Goal: Task Accomplishment & Management: Use online tool/utility

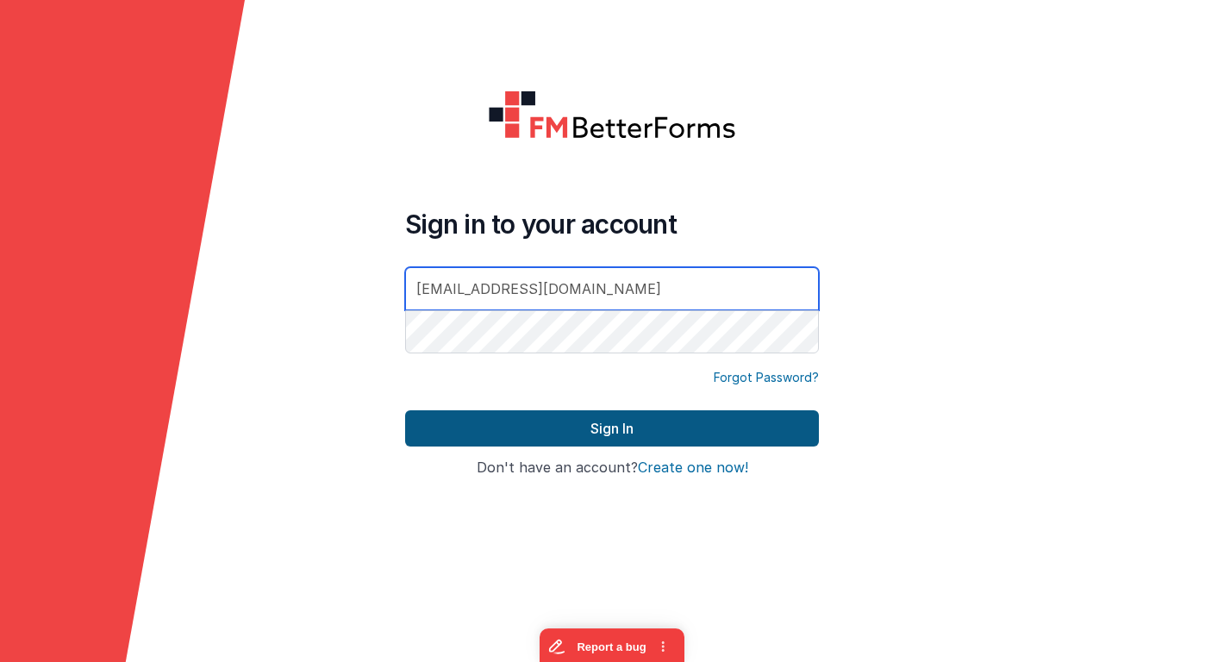
click at [432, 426] on button "Sign In" at bounding box center [612, 428] width 414 height 36
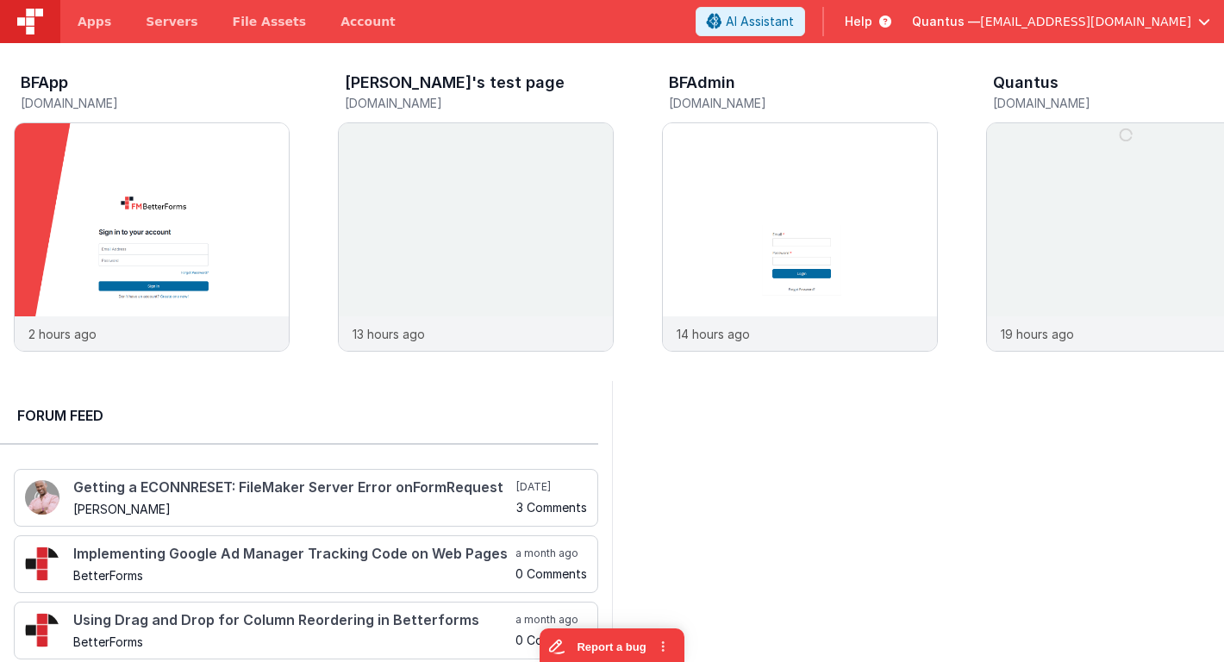
click at [980, 29] on span "Quantus —" at bounding box center [946, 21] width 68 height 17
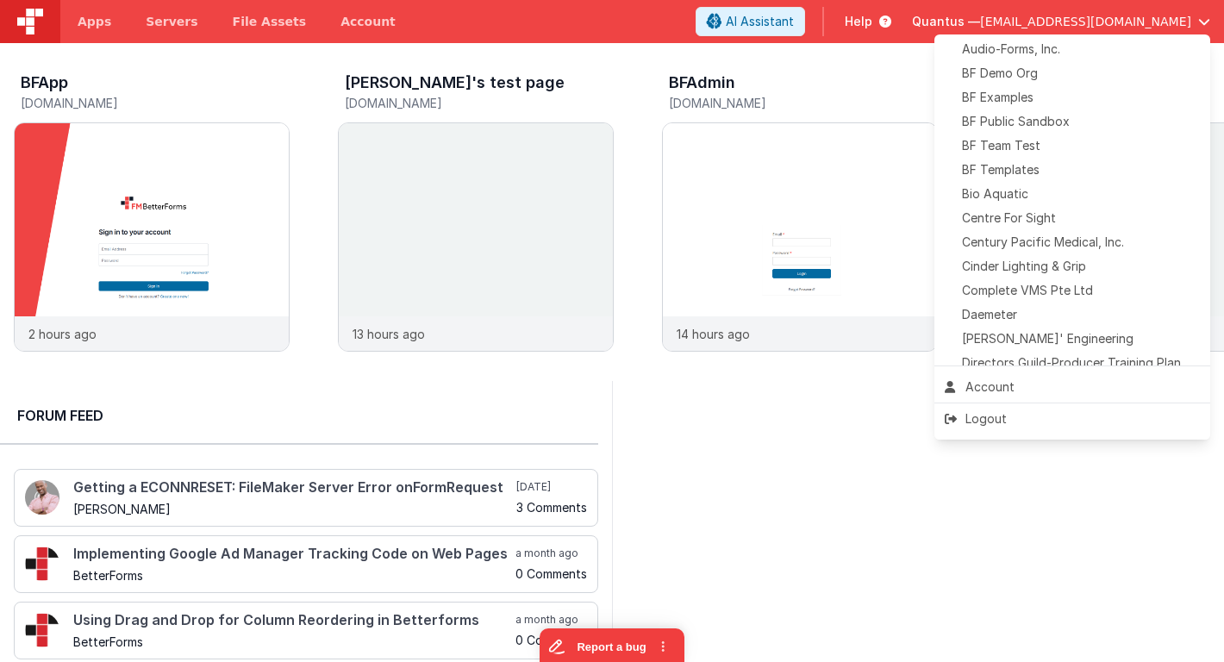
scroll to position [138, 0]
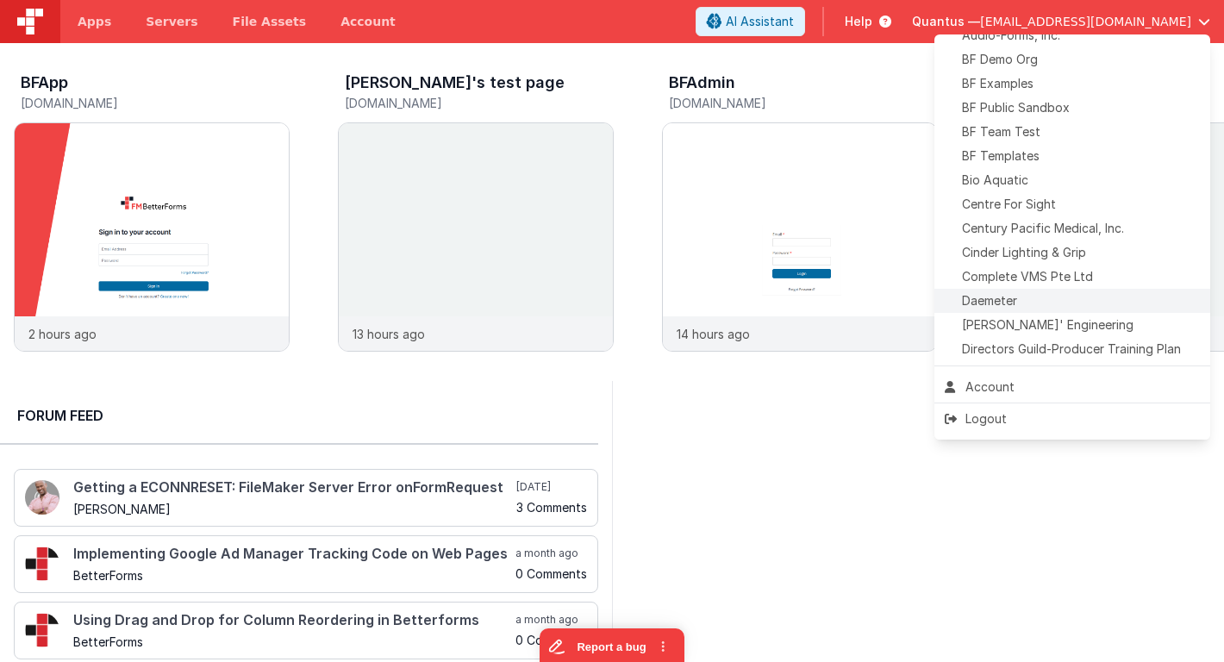
click at [985, 299] on span "Daemeter" at bounding box center [989, 300] width 55 height 17
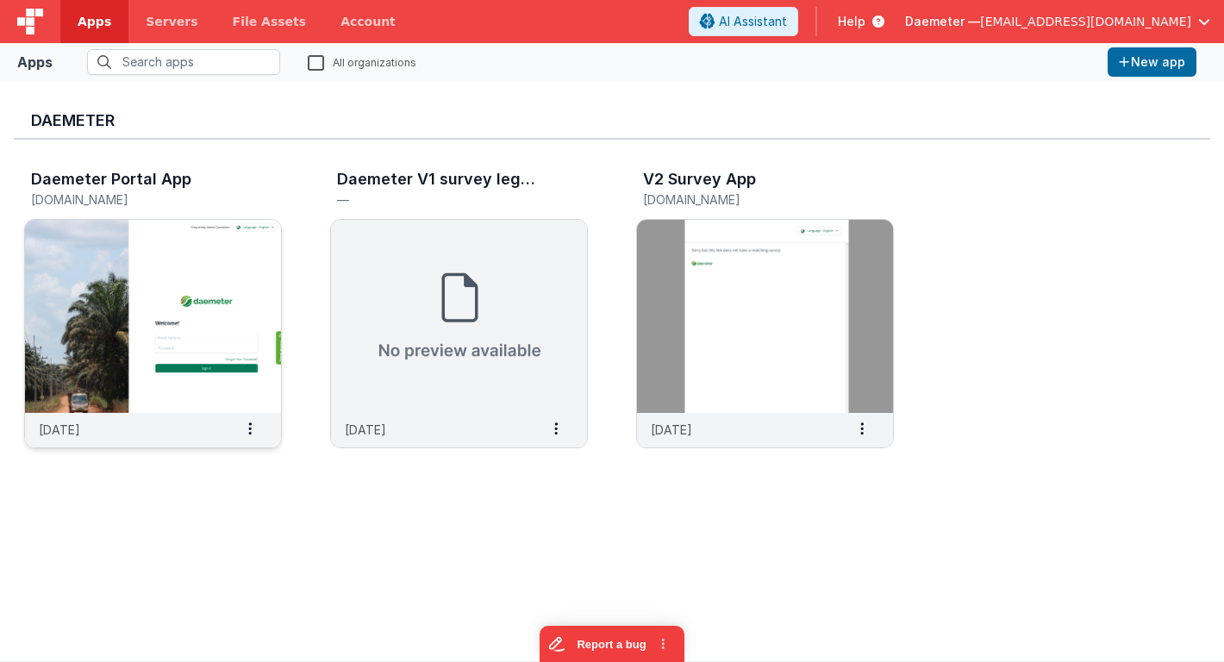
click at [198, 313] on img at bounding box center [153, 316] width 256 height 193
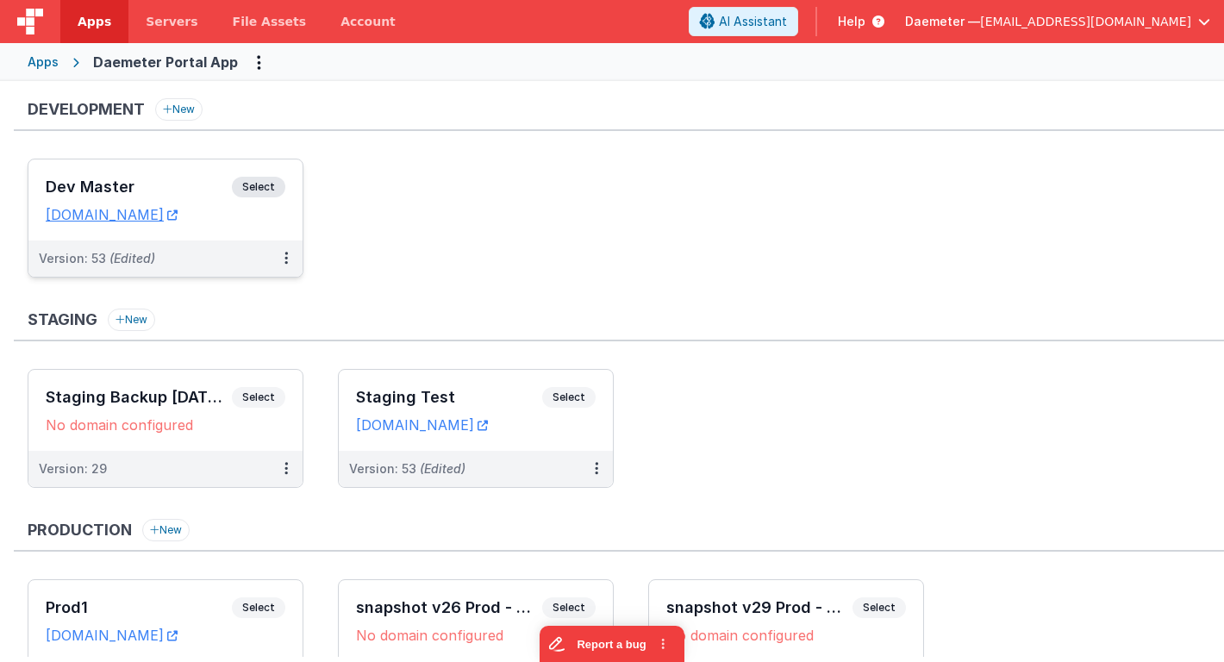
click at [204, 184] on h3 "Dev Master" at bounding box center [139, 186] width 186 height 17
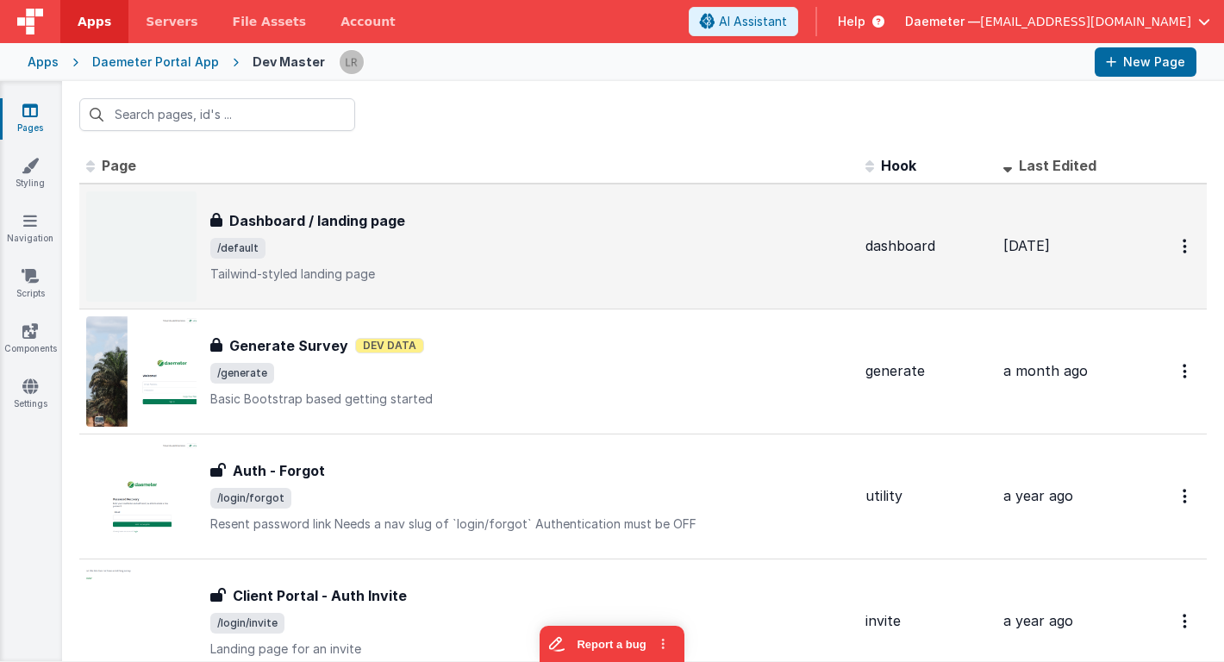
click at [315, 223] on h3 "Dashboard / landing page" at bounding box center [317, 220] width 176 height 21
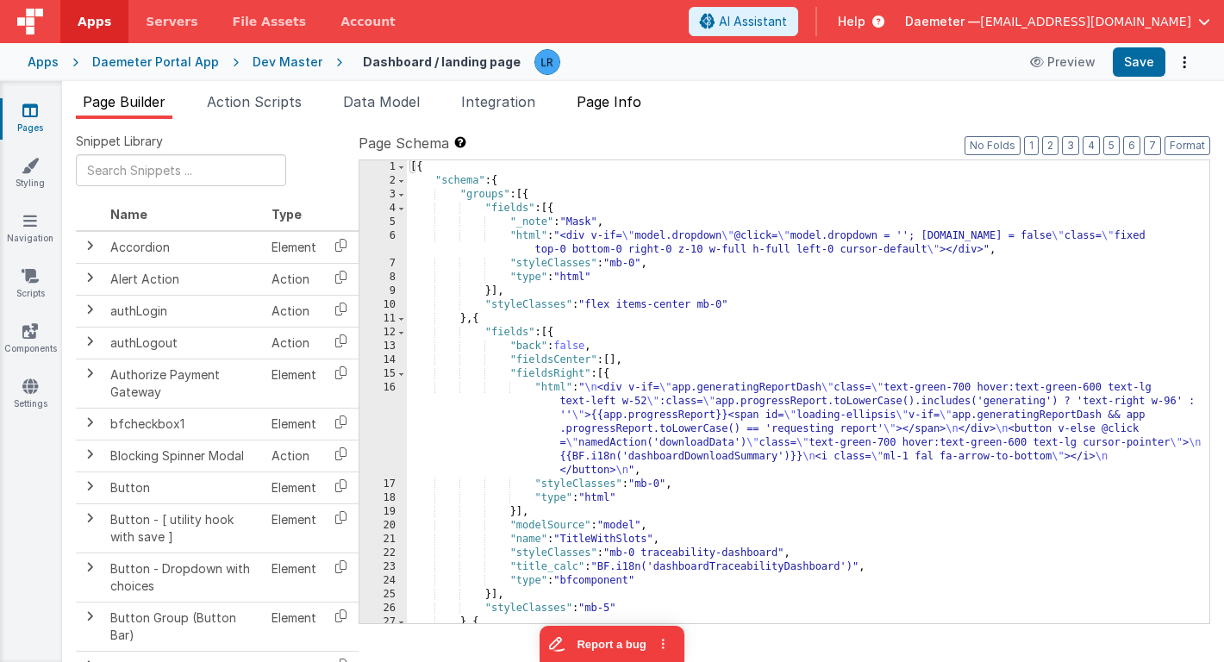
click at [621, 110] on li "Page Info" at bounding box center [609, 105] width 78 height 28
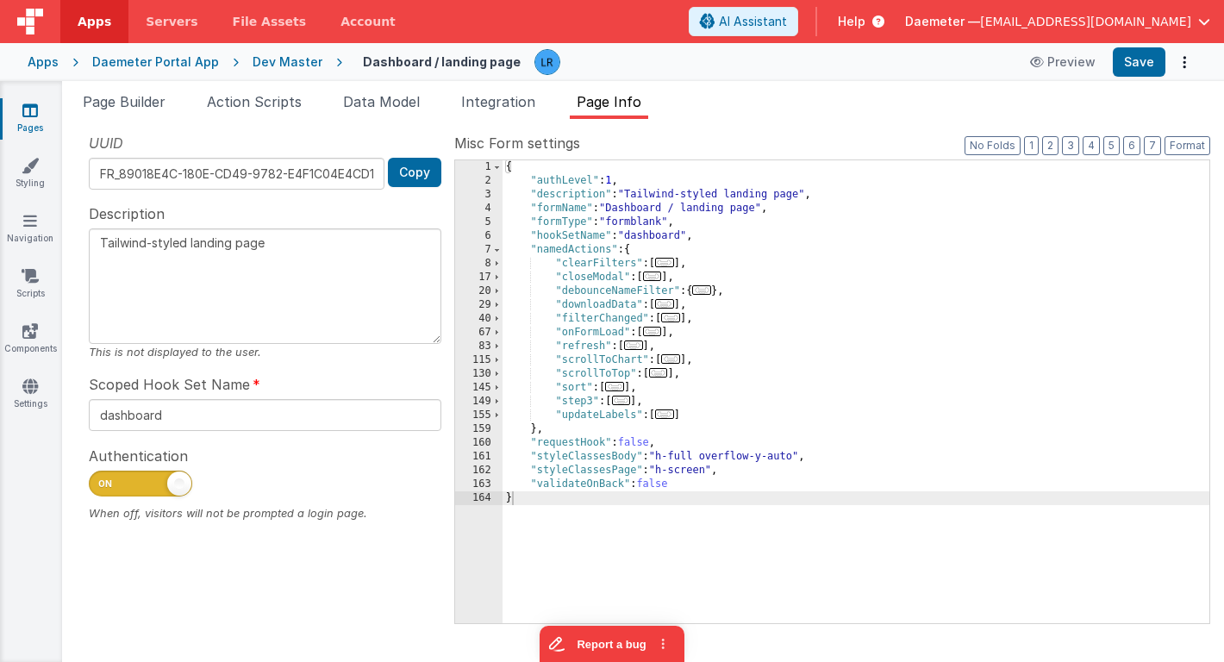
click at [670, 262] on span "..." at bounding box center [664, 262] width 19 height 9
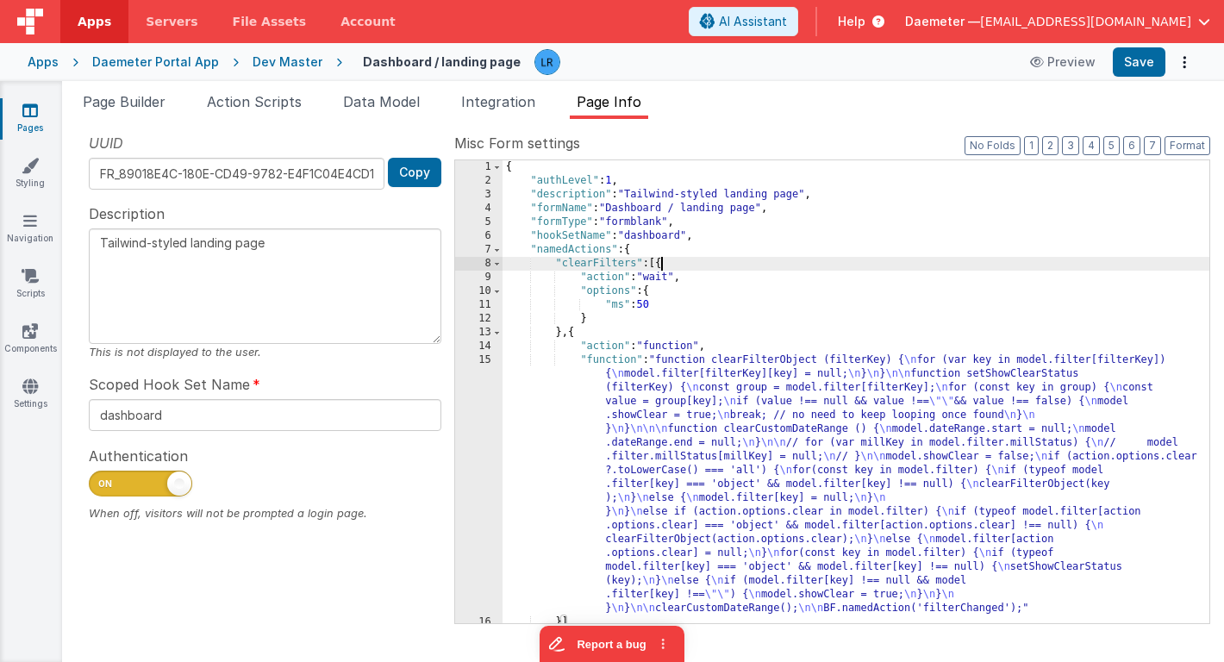
click at [632, 458] on div "{ "authLevel" : 1 , "description" : "Tailwind-styled landing page" , "formName"…" at bounding box center [855, 405] width 707 height 490
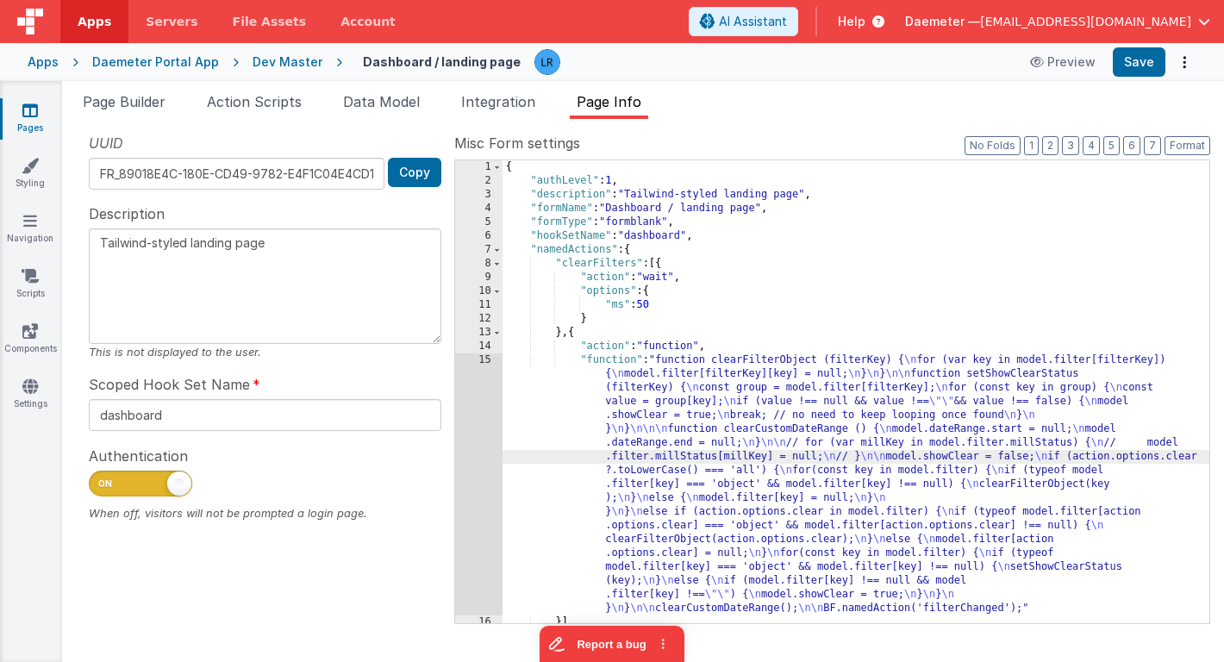
click at [482, 447] on div "15" at bounding box center [478, 484] width 47 height 262
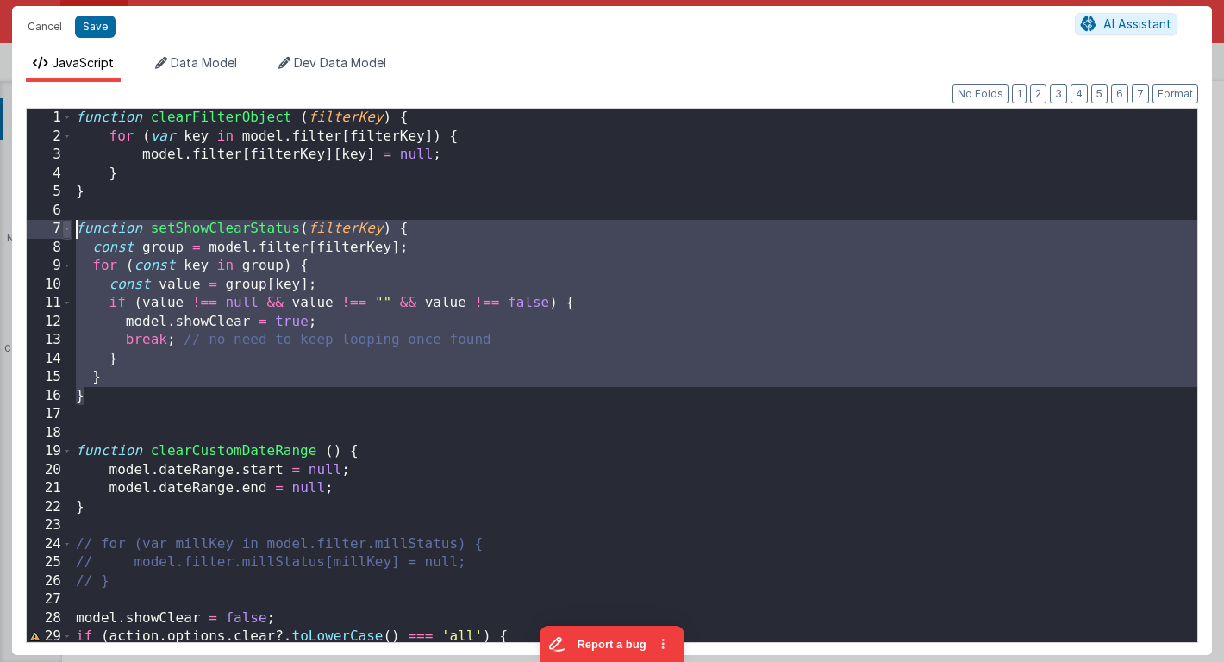
drag, startPoint x: 90, startPoint y: 400, endPoint x: 70, endPoint y: 234, distance: 167.6
click at [70, 233] on div "1 2 3 4 5 6 7 8 9 10 11 12 13 14 15 16 17 18 19 20 21 22 23 24 25 26 27 28 29 3…" at bounding box center [612, 375] width 1172 height 535
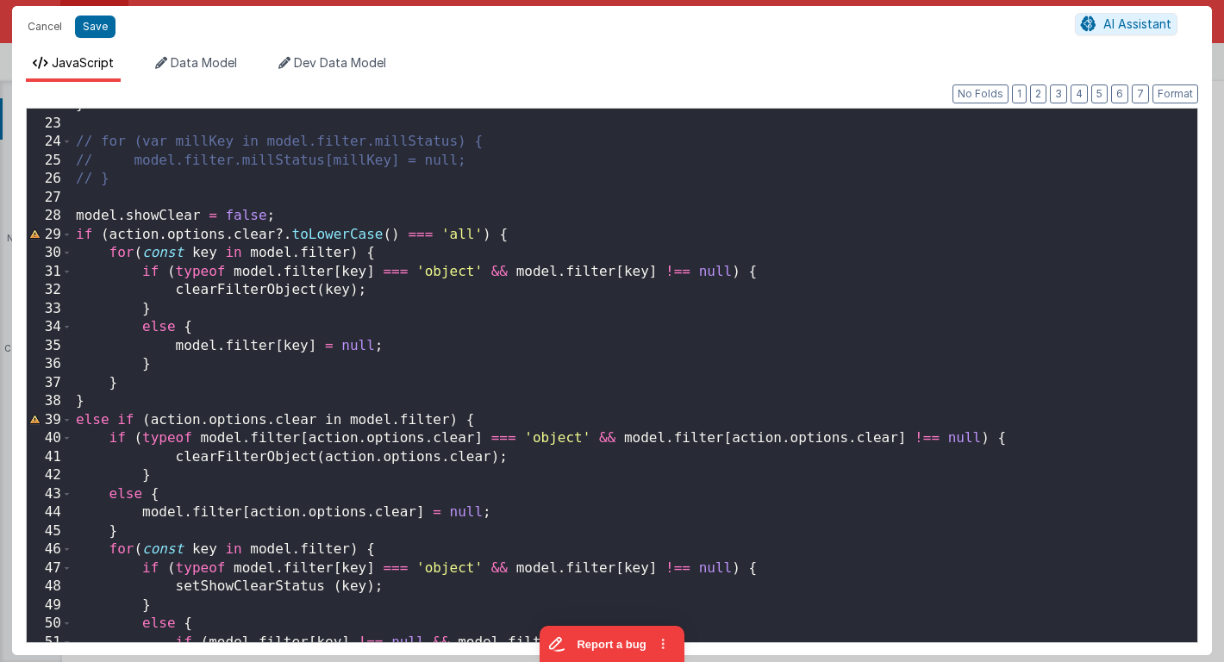
scroll to position [578, 0]
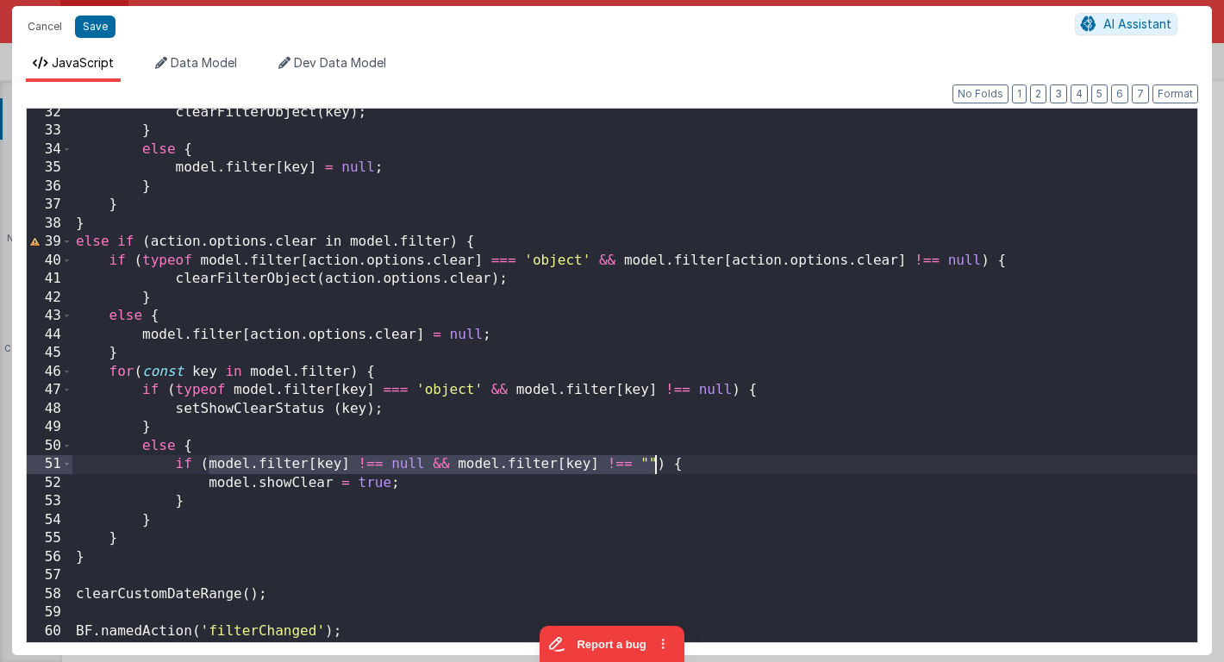
drag, startPoint x: 206, startPoint y: 468, endPoint x: 657, endPoint y: 460, distance: 451.6
click at [657, 460] on div "clearFilterObject ( key ) ; } else { model . filter [ key ] = null ; } } } else…" at bounding box center [634, 387] width 1124 height 569
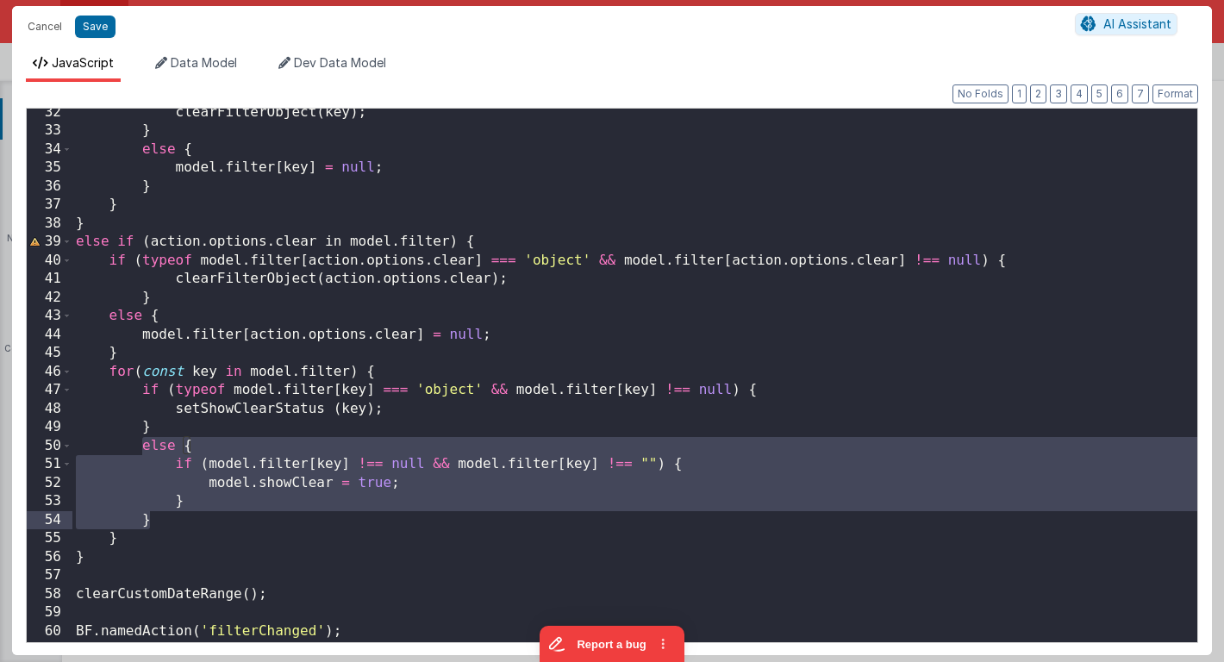
drag, startPoint x: 144, startPoint y: 447, endPoint x: 156, endPoint y: 517, distance: 70.8
click at [156, 517] on div "clearFilterObject ( key ) ; } else { model . filter [ key ] = null ; } } } else…" at bounding box center [634, 387] width 1124 height 569
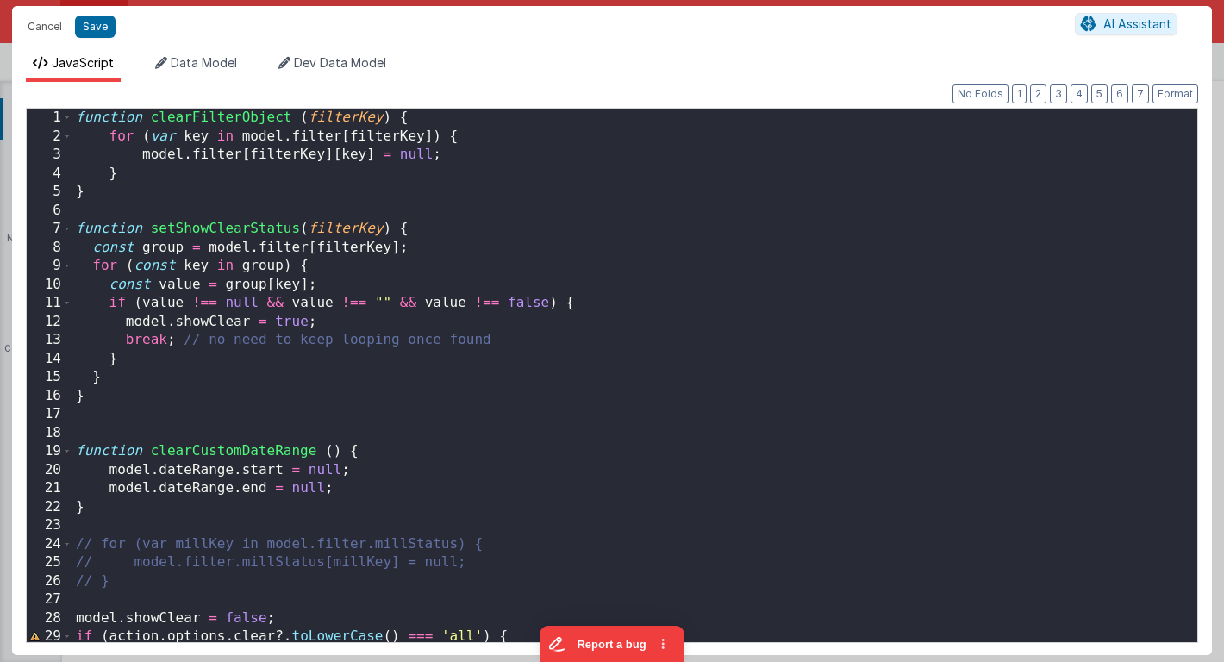
click at [131, 415] on div "function clearFilterObject ( filterKey ) { for ( var key in model . filter [ fi…" at bounding box center [634, 393] width 1124 height 569
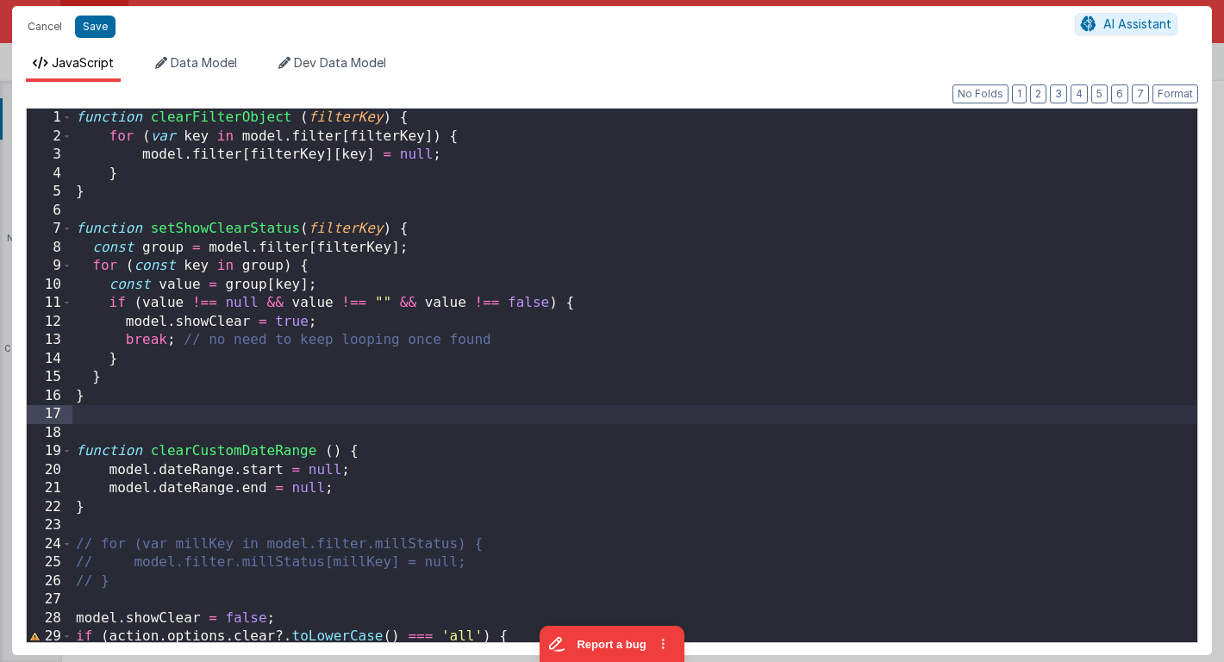
click at [121, 430] on div "function clearFilterObject ( filterKey ) { for ( var key in model . filter [ fi…" at bounding box center [634, 393] width 1124 height 569
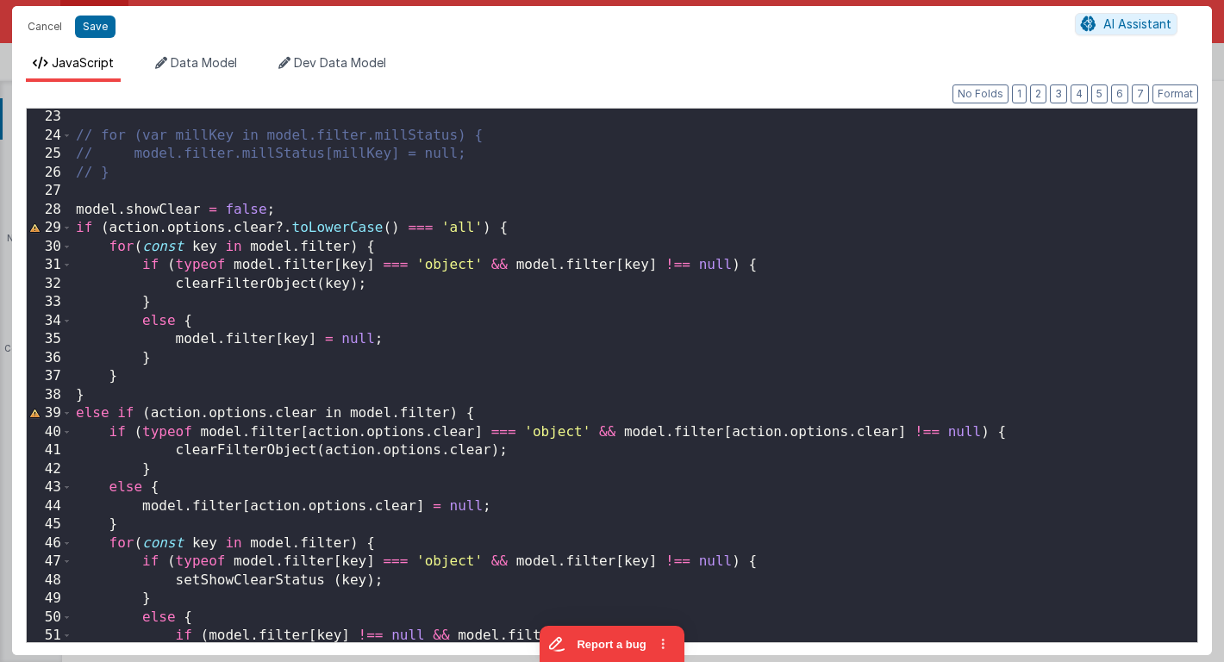
scroll to position [578, 0]
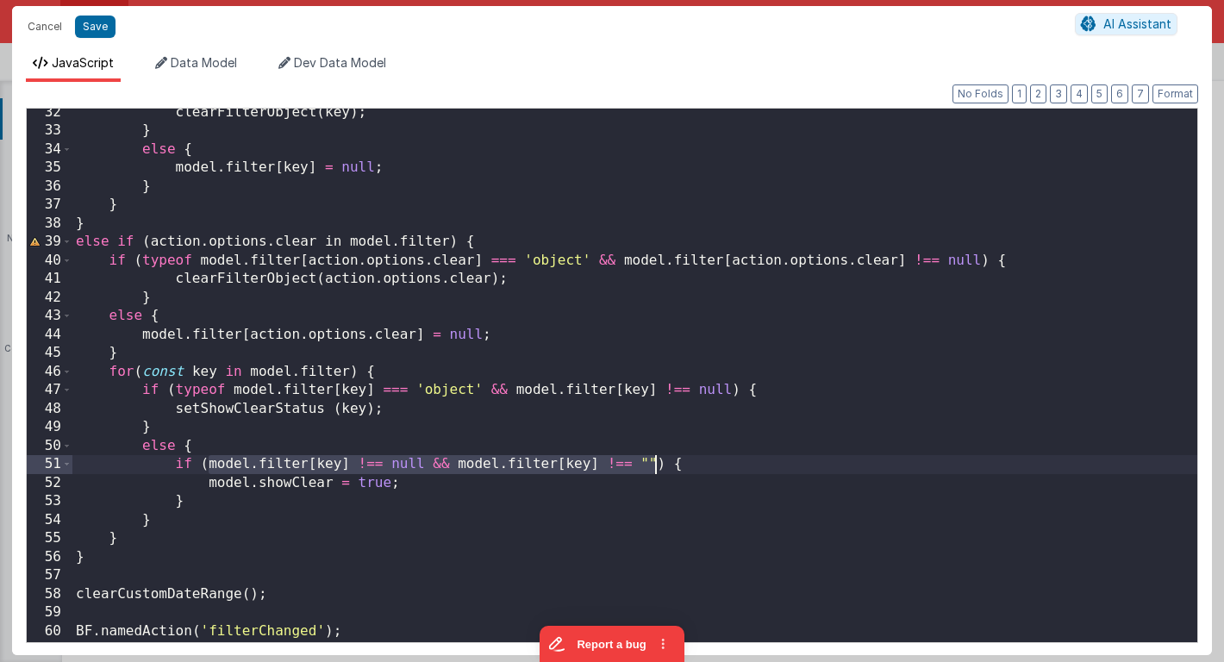
drag, startPoint x: 205, startPoint y: 465, endPoint x: 657, endPoint y: 460, distance: 452.4
click at [657, 460] on div "clearFilterObject ( key ) ; } else { model . filter [ key ] = null ; } } } else…" at bounding box center [634, 387] width 1124 height 569
click at [32, 23] on button "Cancel" at bounding box center [45, 27] width 52 height 24
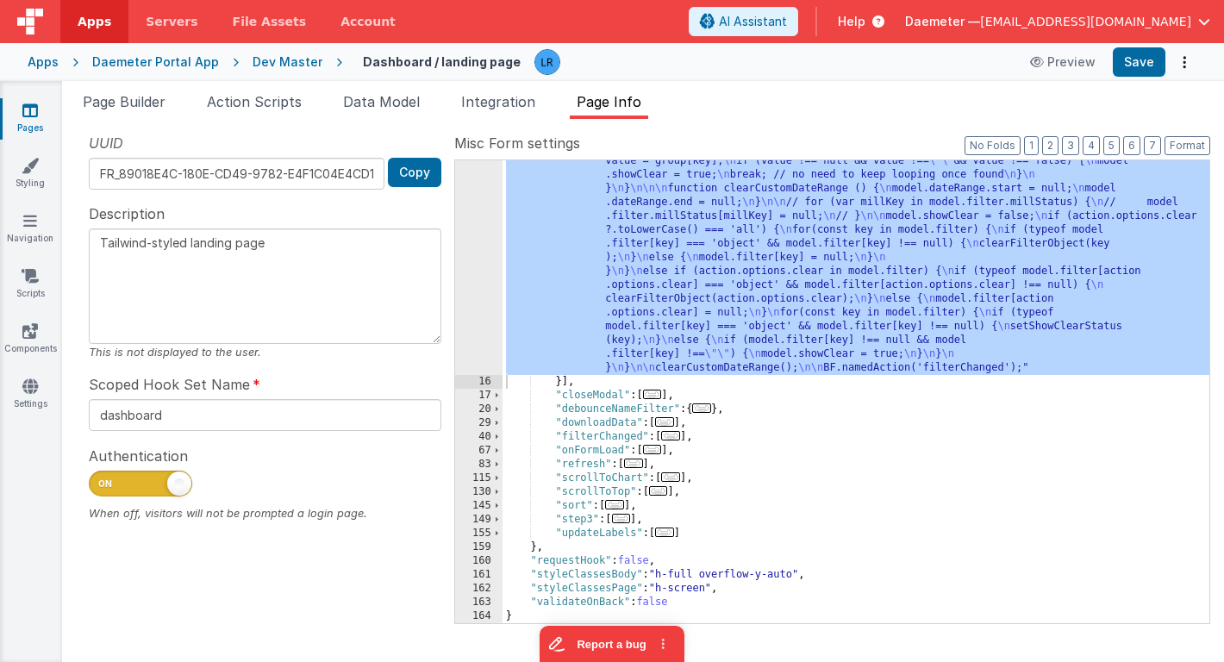
scroll to position [240, 0]
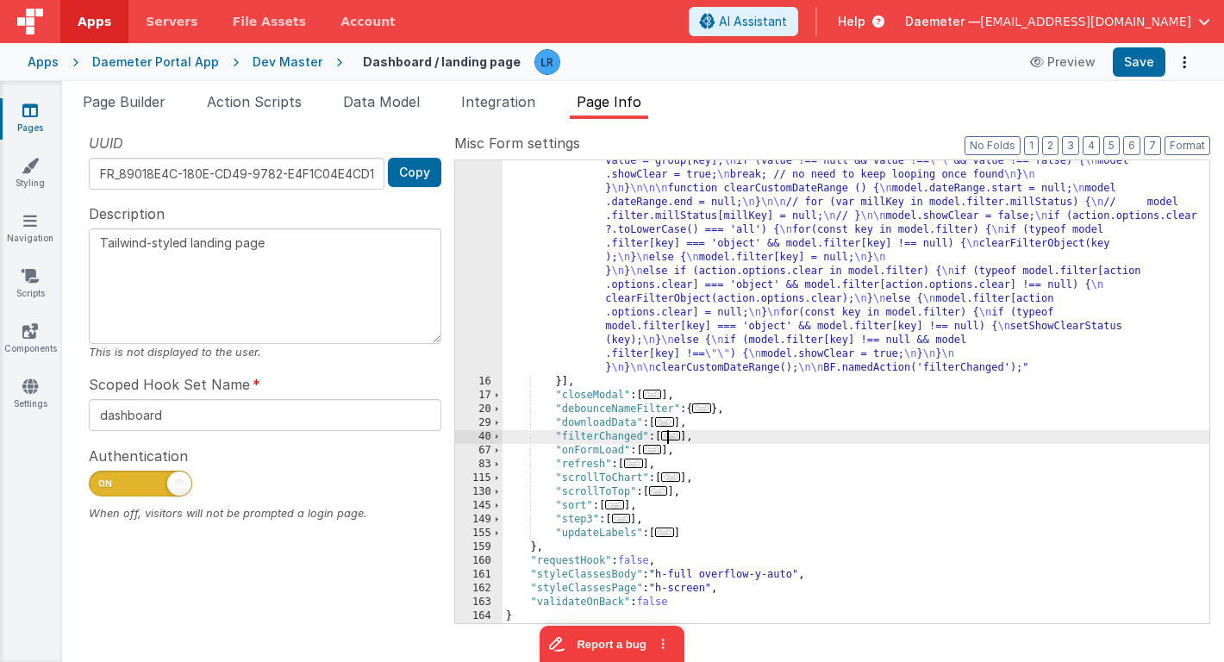
click at [676, 438] on span "..." at bounding box center [670, 435] width 19 height 9
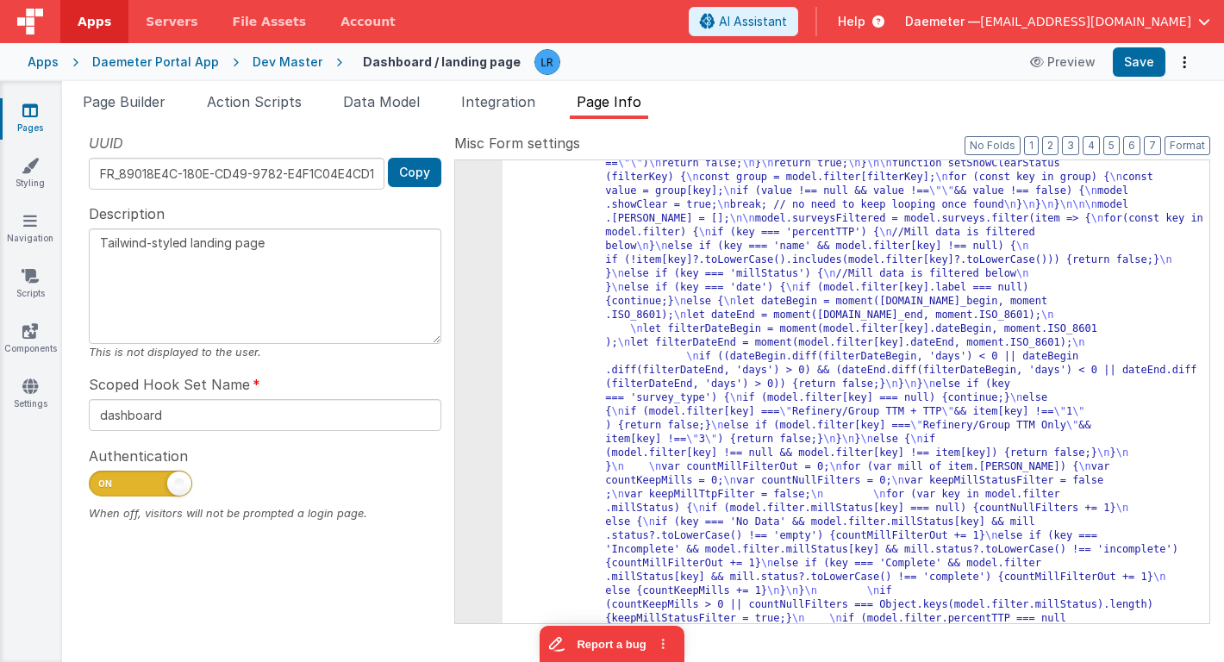
scroll to position [757, 0]
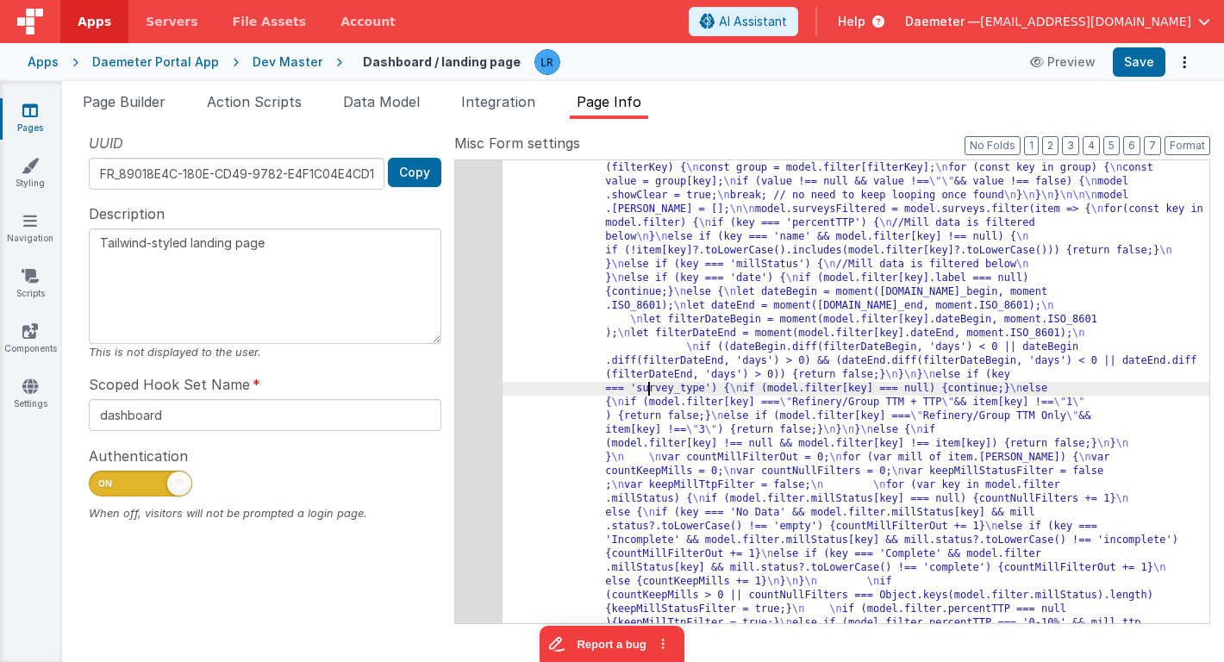
click at [468, 395] on div "55" at bounding box center [478, 464] width 47 height 689
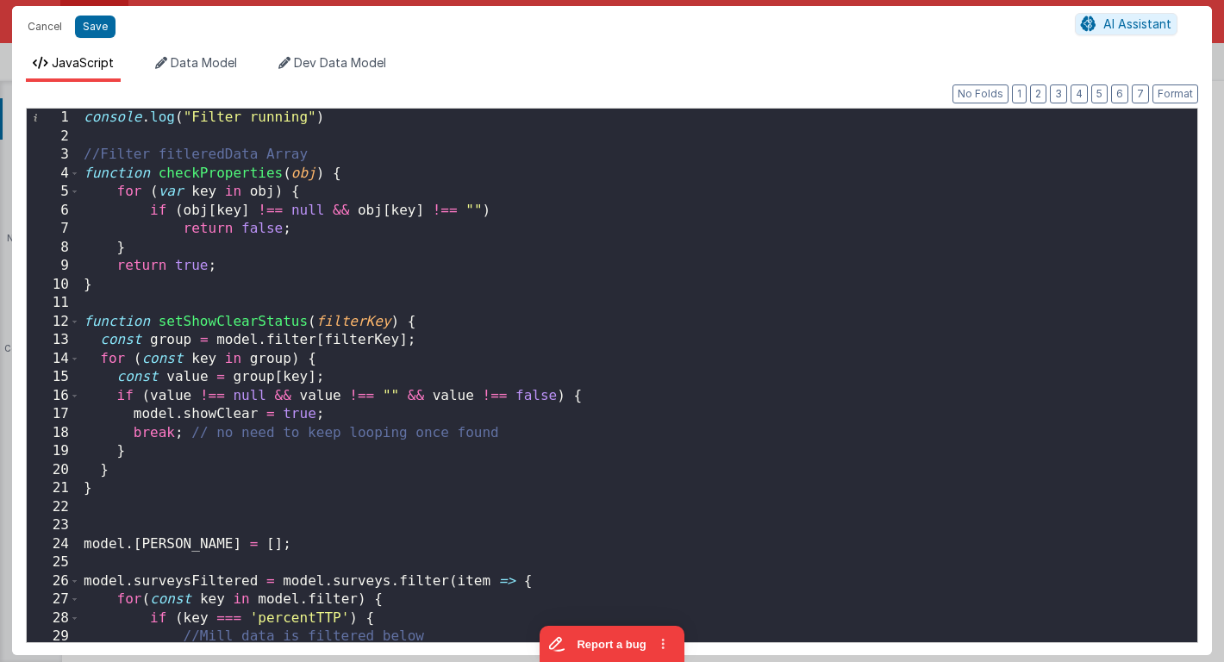
scroll to position [0, 0]
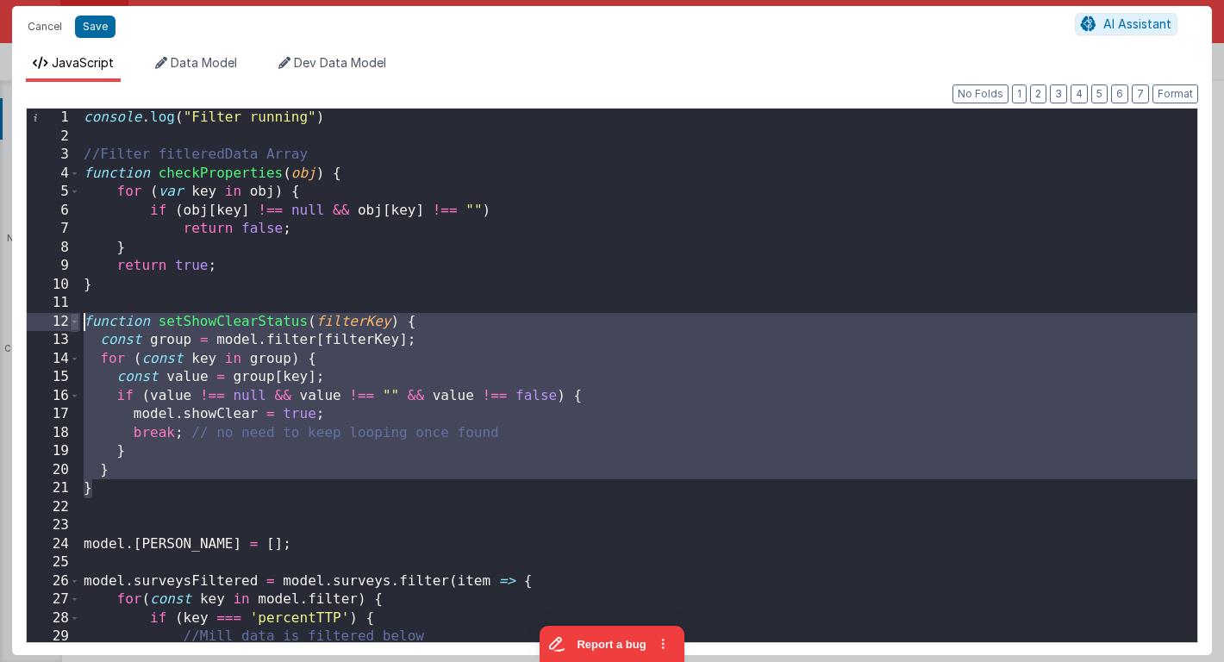
drag, startPoint x: 95, startPoint y: 485, endPoint x: 78, endPoint y: 327, distance: 158.5
click at [79, 327] on div "1 2 3 4 5 6 7 8 9 10 11 12 13 14 15 16 17 18 19 20 21 22 23 24 25 26 27 28 29 3…" at bounding box center [612, 375] width 1172 height 535
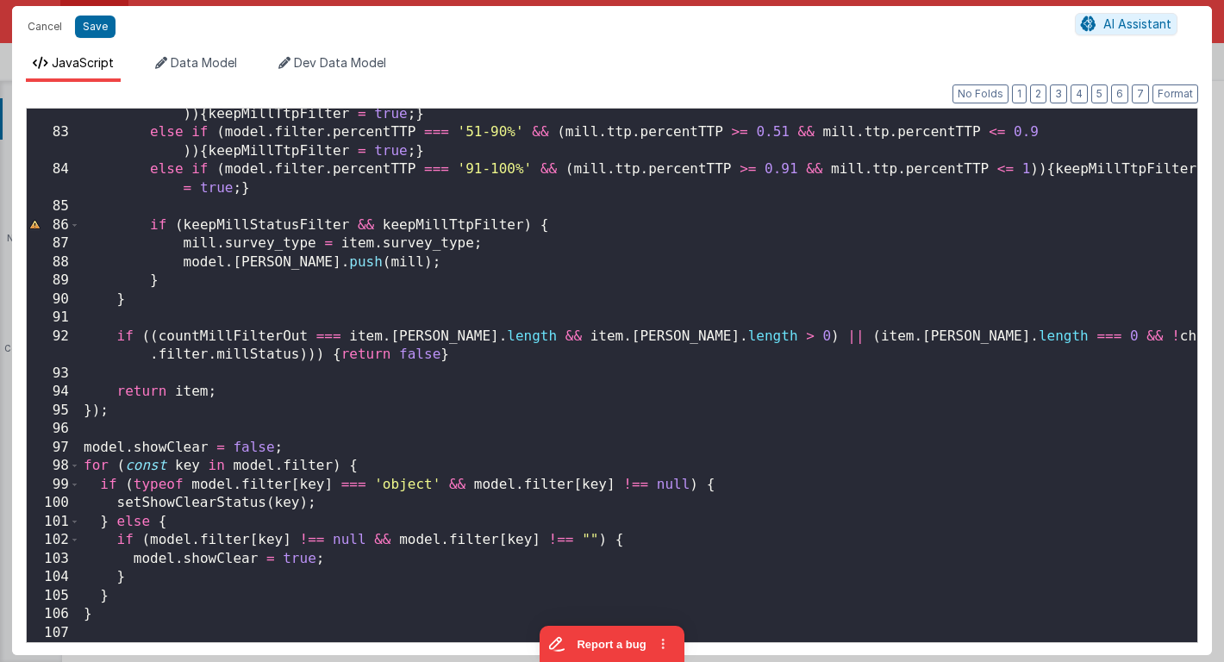
scroll to position [1597, 0]
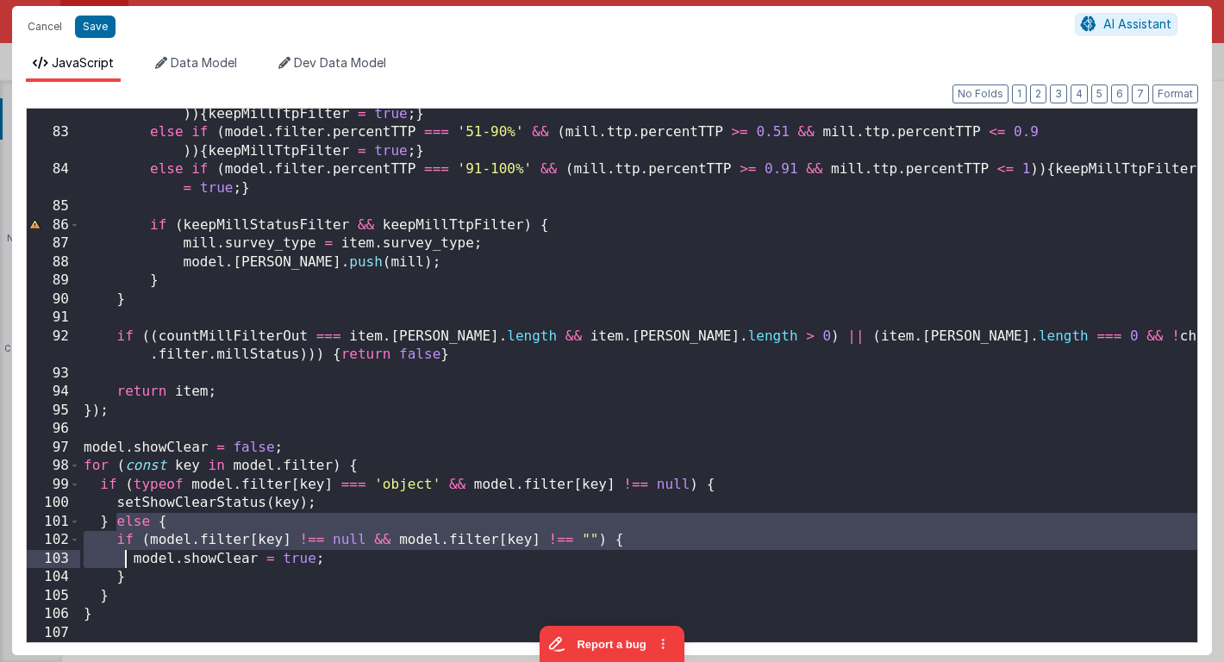
drag, startPoint x: 116, startPoint y: 519, endPoint x: 126, endPoint y: 554, distance: 36.6
click at [126, 554] on div "else if ( model . filter . percentTTP === '11-50%' && ( mill . ttp . percentTTP…" at bounding box center [638, 380] width 1117 height 589
click at [119, 520] on div "else if ( model . filter . percentTTP === '11-50%' && ( mill . ttp . percentTTP…" at bounding box center [638, 380] width 1117 height 589
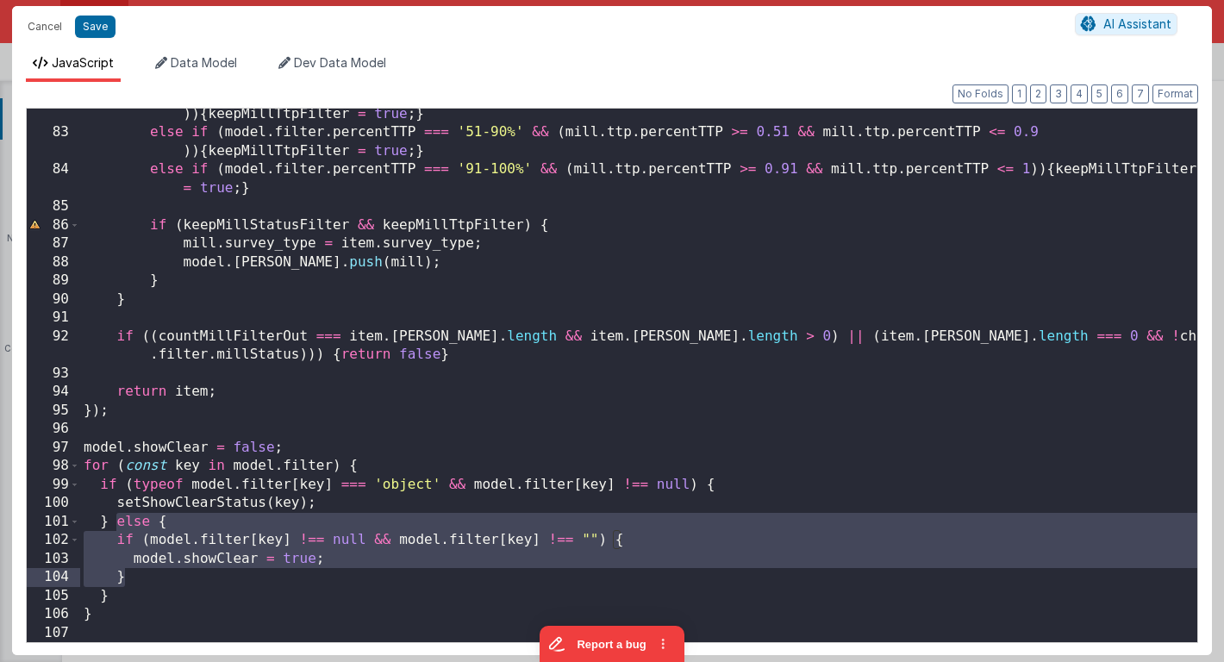
drag, startPoint x: 116, startPoint y: 520, endPoint x: 134, endPoint y: 582, distance: 64.4
click at [134, 582] on div "else if ( model . filter . percentTTP === '11-50%' && ( mill . ttp . percentTTP…" at bounding box center [638, 380] width 1117 height 589
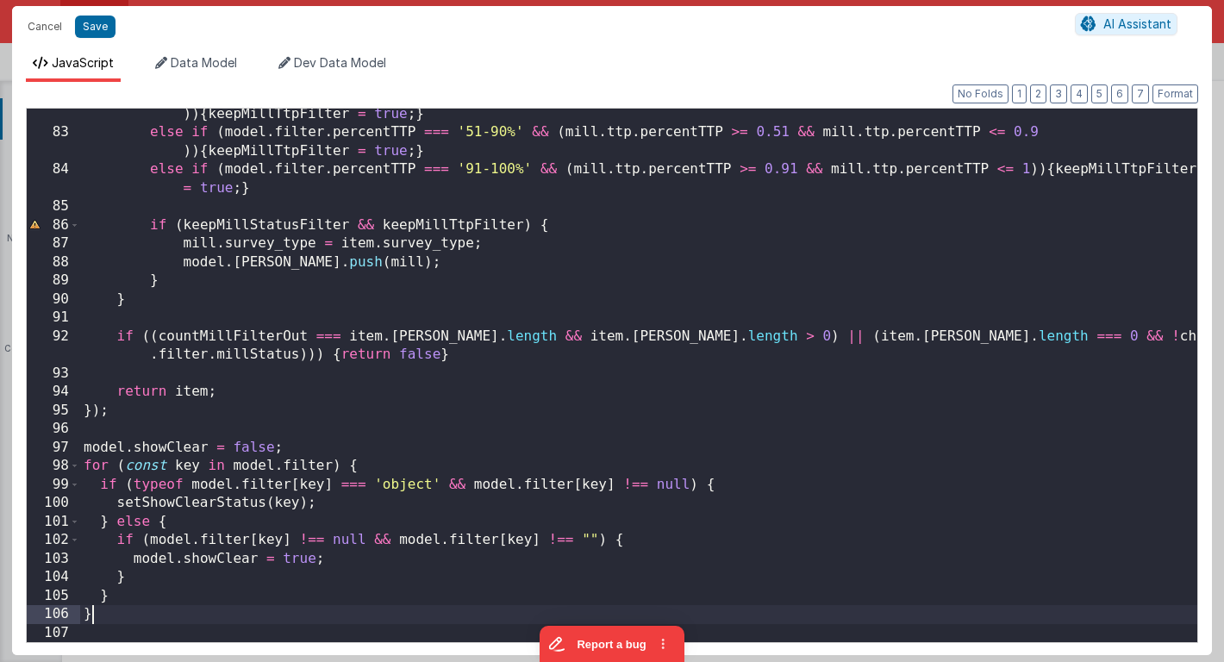
click at [121, 613] on div "else if ( model . filter . percentTTP === '11-50%' && ( mill . ttp . percentTTP…" at bounding box center [638, 380] width 1117 height 589
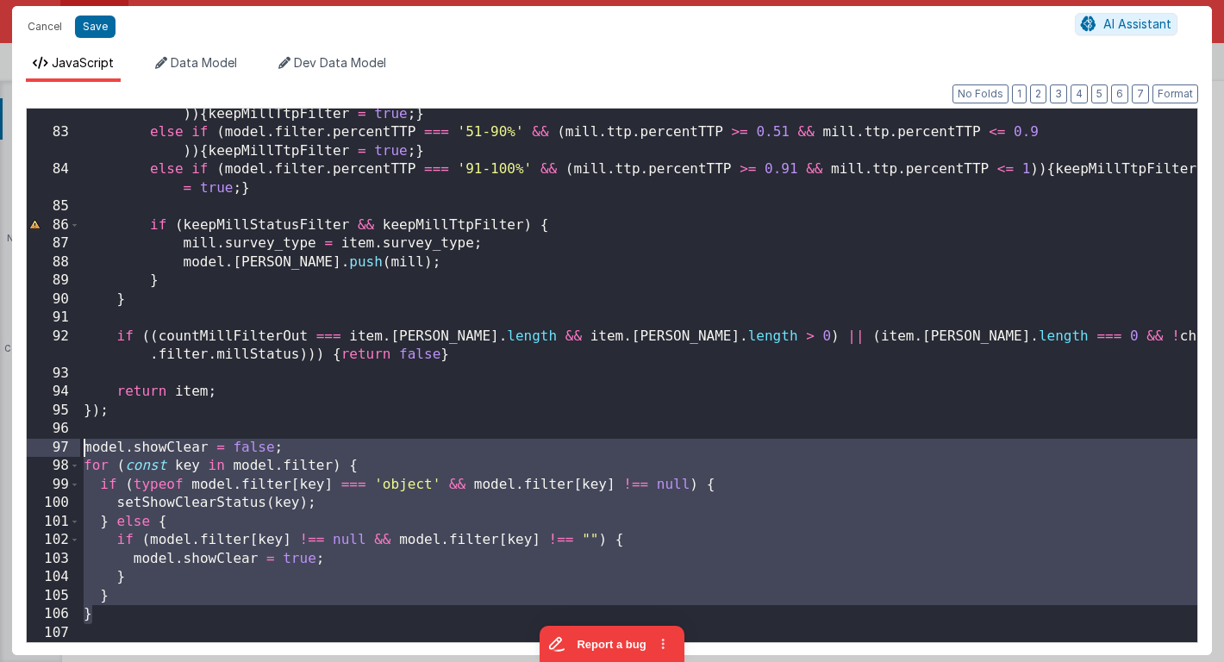
drag, startPoint x: 121, startPoint y: 613, endPoint x: 69, endPoint y: 453, distance: 167.6
click at [69, 453] on div "82 83 84 85 86 87 88 89 90 91 92 93 94 95 96 97 98 99 100 101 102 103 104 105 1…" at bounding box center [612, 375] width 1172 height 535
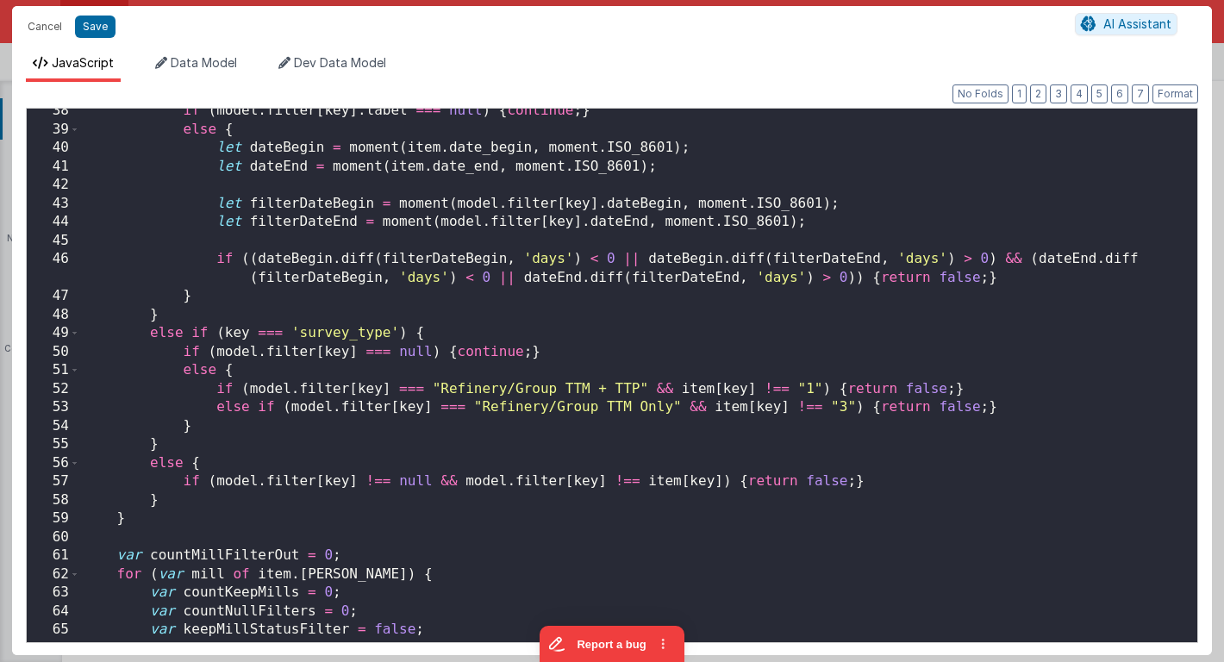
scroll to position [0, 0]
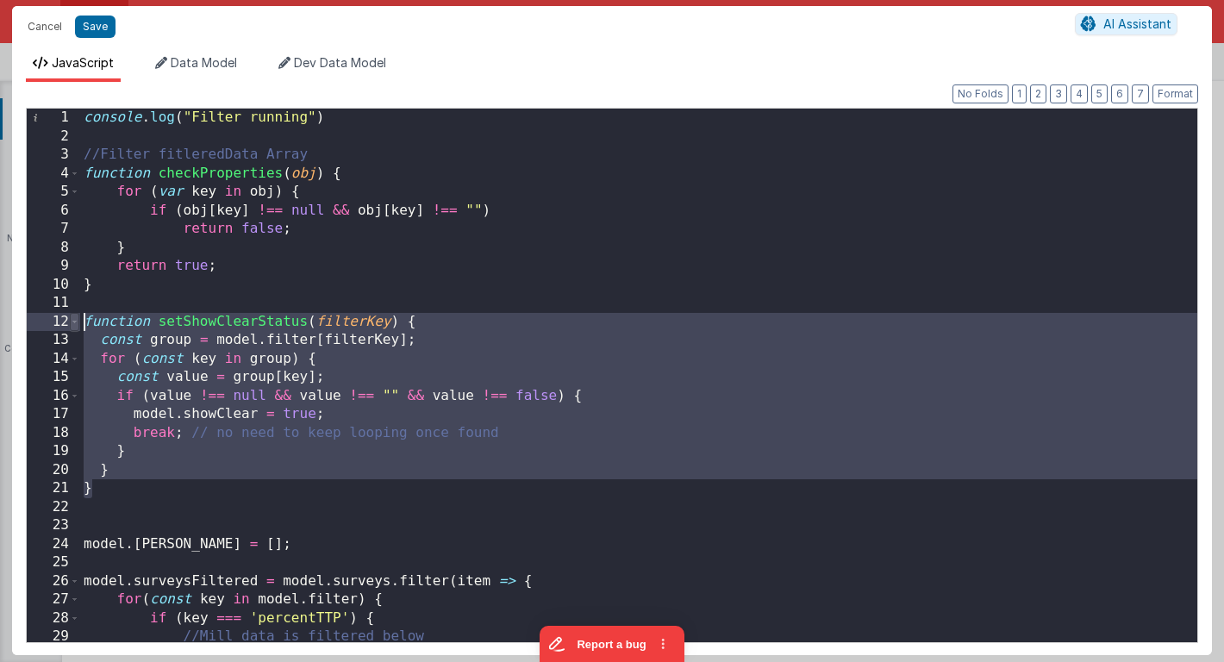
drag, startPoint x: 91, startPoint y: 489, endPoint x: 76, endPoint y: 319, distance: 171.3
click at [76, 319] on div "1 2 3 4 5 6 7 8 9 10 11 12 13 14 15 16 17 18 19 20 21 22 23 24 25 26 27 28 29 3…" at bounding box center [612, 375] width 1172 height 535
click at [36, 29] on button "Cancel" at bounding box center [45, 27] width 52 height 24
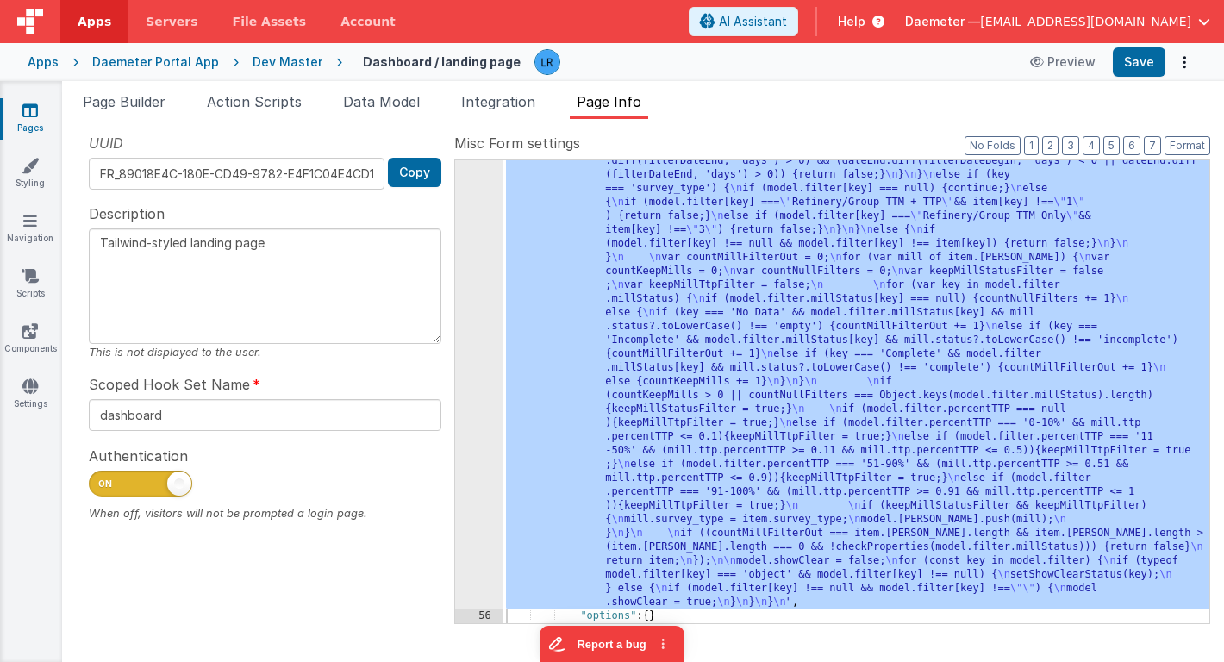
click at [33, 107] on icon at bounding box center [30, 110] width 16 height 17
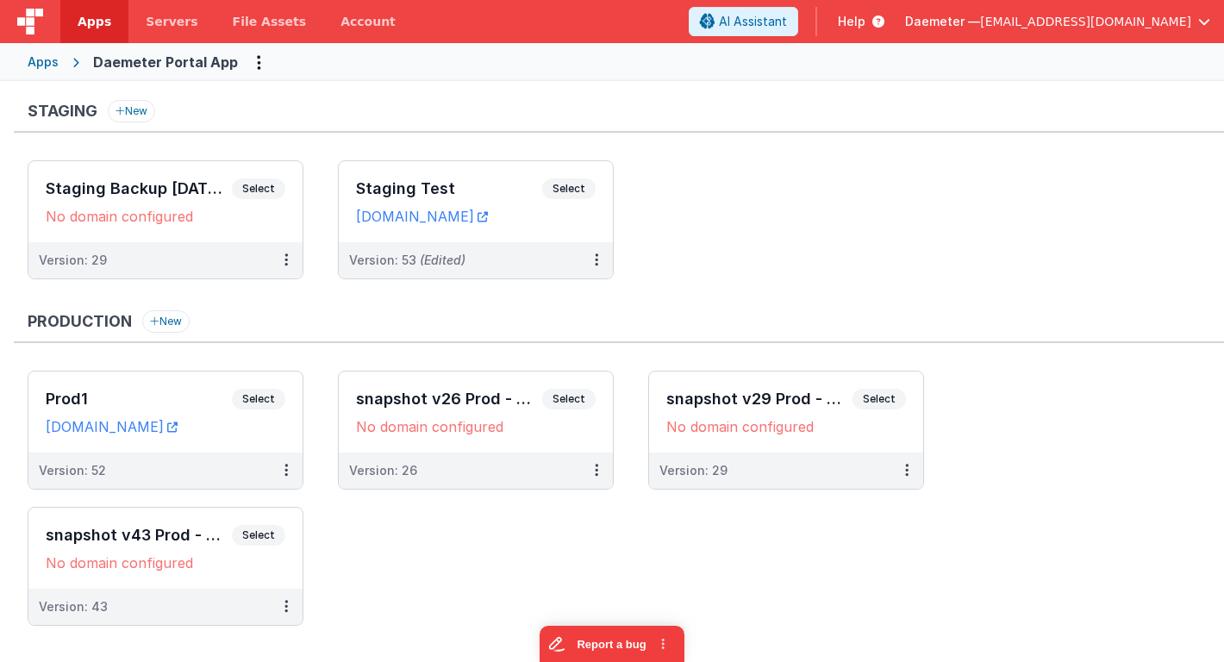
scroll to position [237, 0]
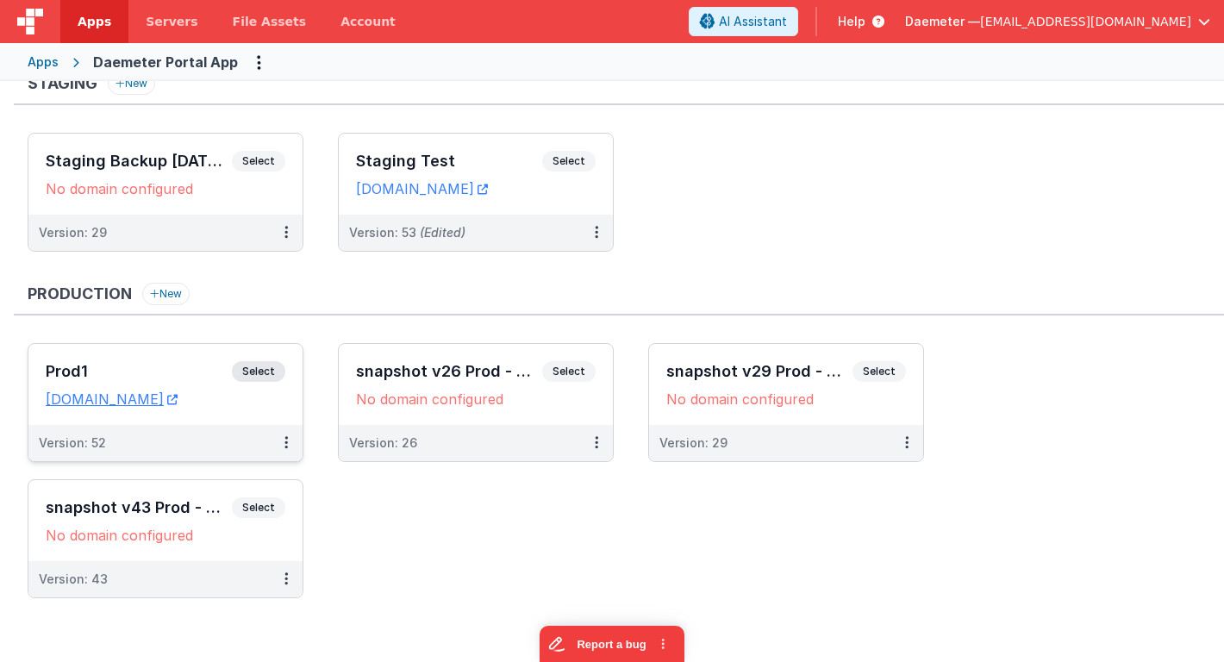
click at [169, 374] on h3 "Prod1" at bounding box center [139, 371] width 186 height 17
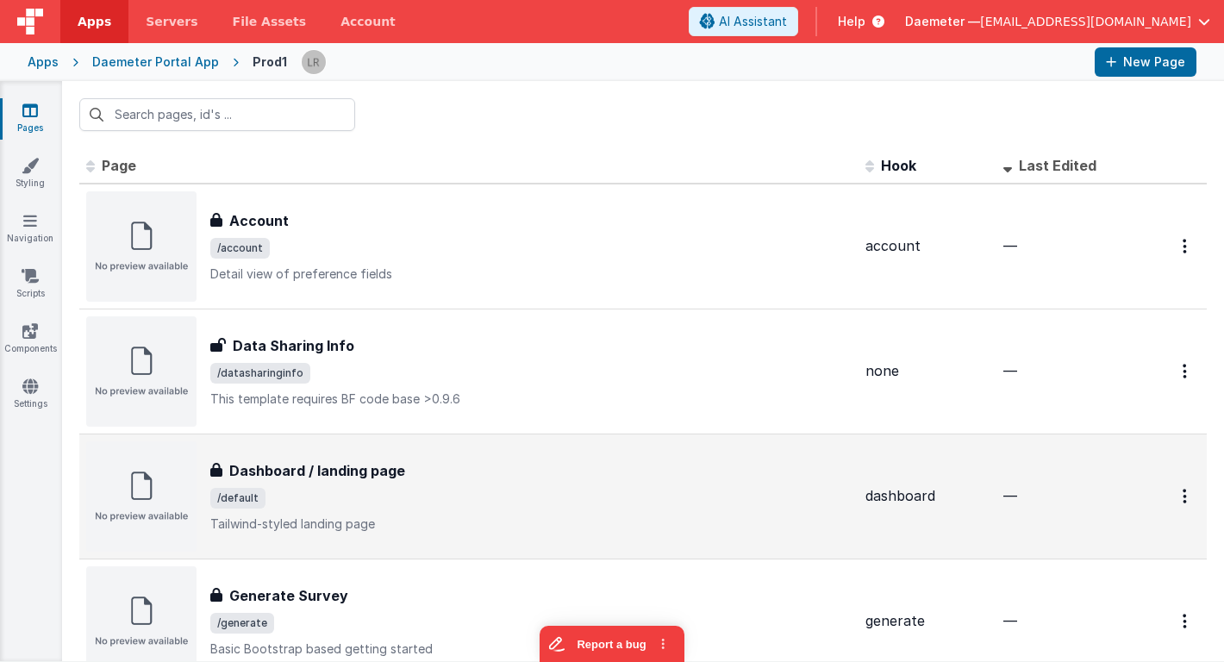
click at [304, 467] on h3 "Dashboard / landing page" at bounding box center [317, 470] width 176 height 21
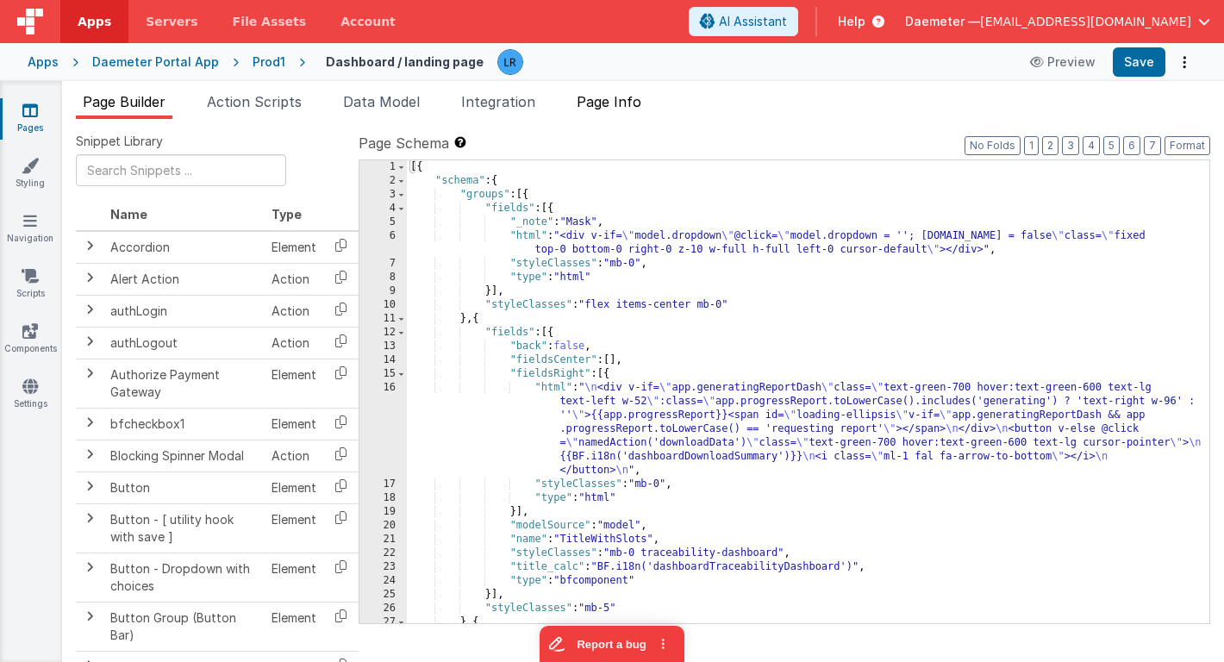
click at [626, 100] on span "Page Info" at bounding box center [608, 101] width 65 height 17
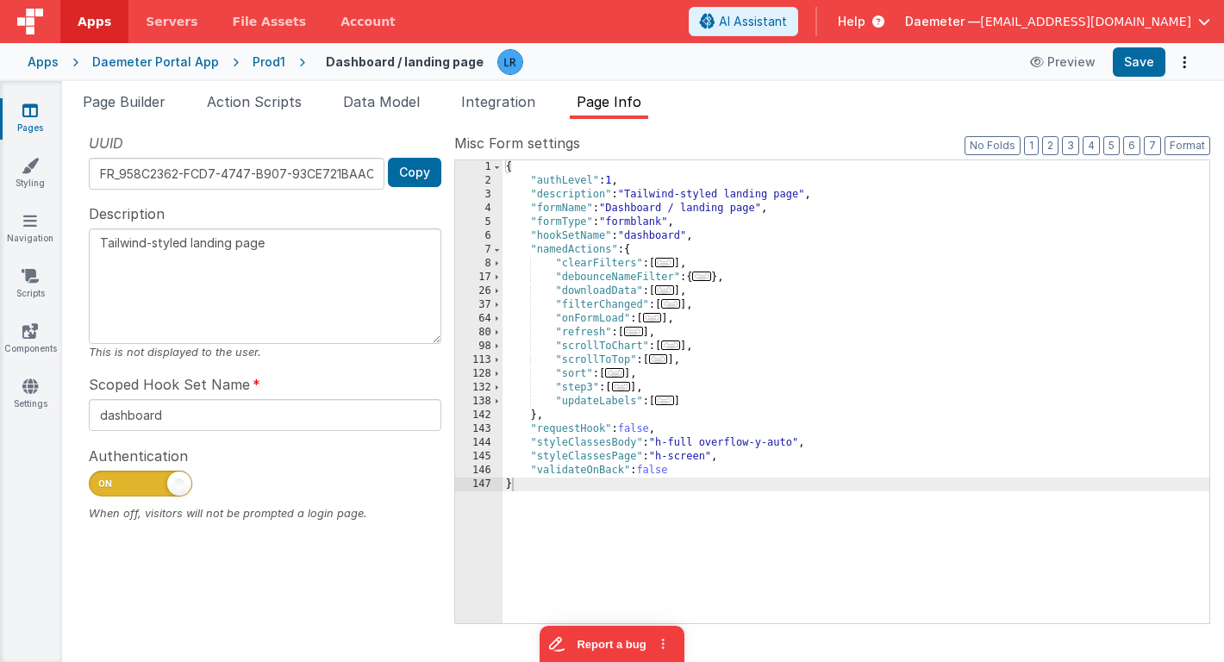
click at [669, 265] on span "..." at bounding box center [664, 262] width 19 height 9
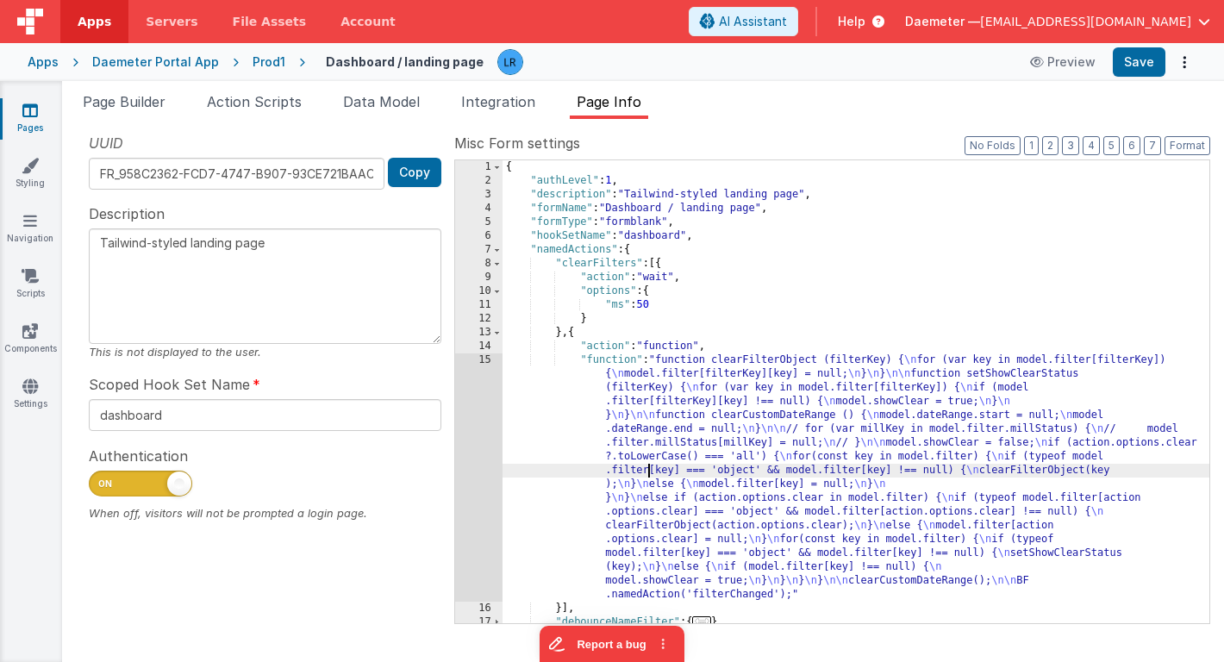
click at [649, 466] on div "{ "authLevel" : 1 , "description" : "Tailwind-styled landing page" , "formName"…" at bounding box center [855, 405] width 707 height 490
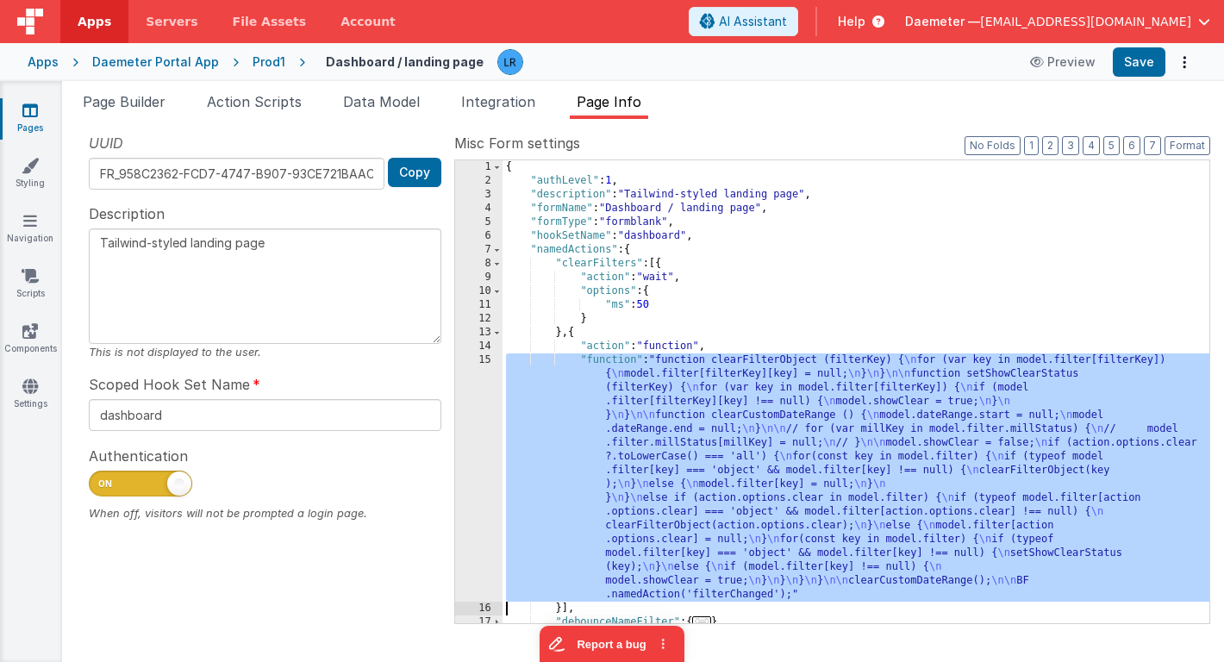
click at [480, 465] on div "15" at bounding box center [478, 477] width 47 height 248
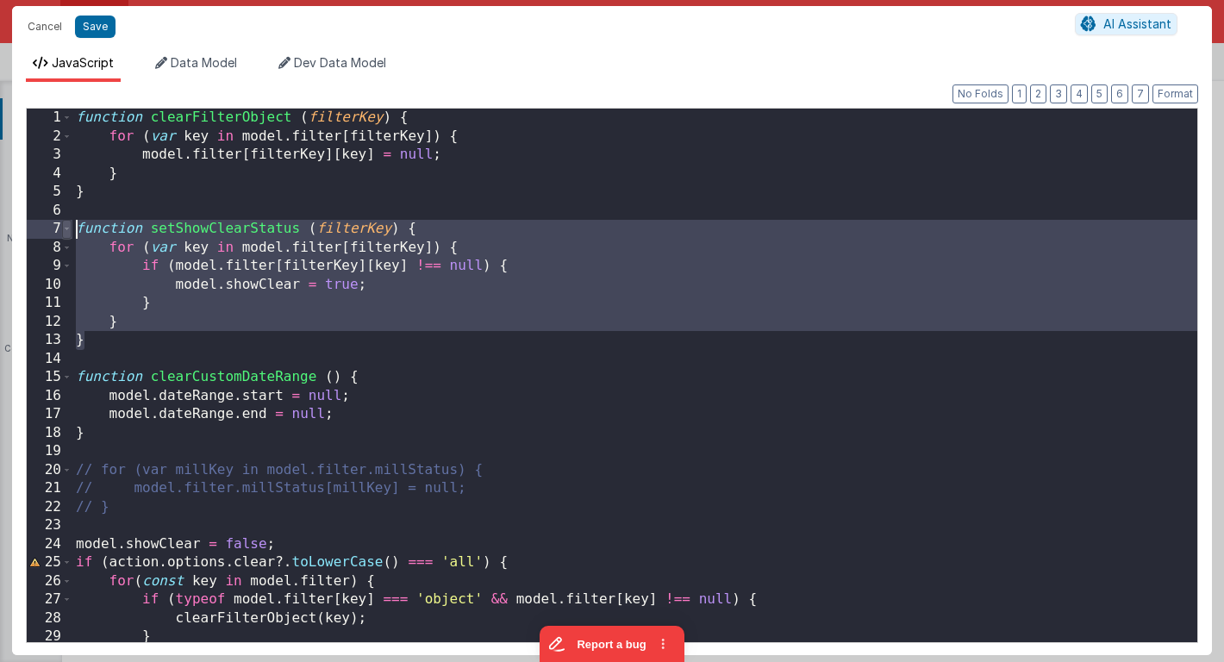
drag, startPoint x: 84, startPoint y: 337, endPoint x: 66, endPoint y: 234, distance: 105.0
click at [66, 234] on div "1 2 3 4 5 6 7 8 9 10 11 12 13 14 15 16 17 18 19 20 21 22 23 24 25 26 27 28 29 3…" at bounding box center [612, 375] width 1172 height 535
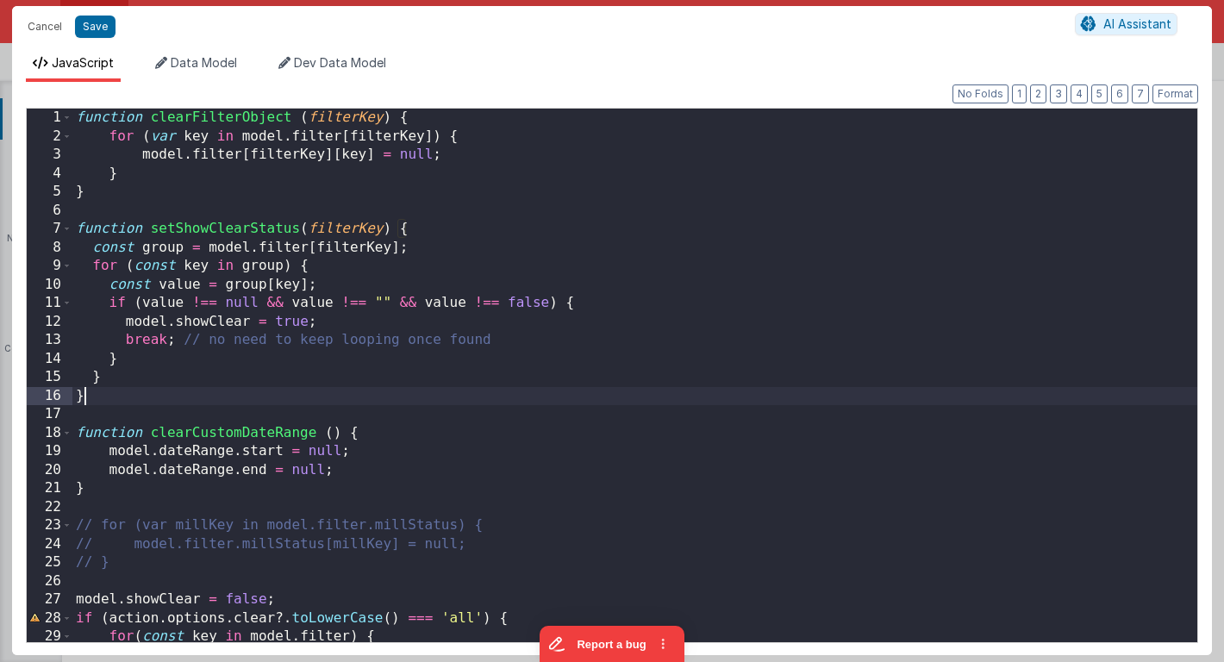
click at [89, 400] on div "function clearFilterObject ( filterKey ) { for ( var key in model . filter [ fi…" at bounding box center [634, 394] width 1124 height 570
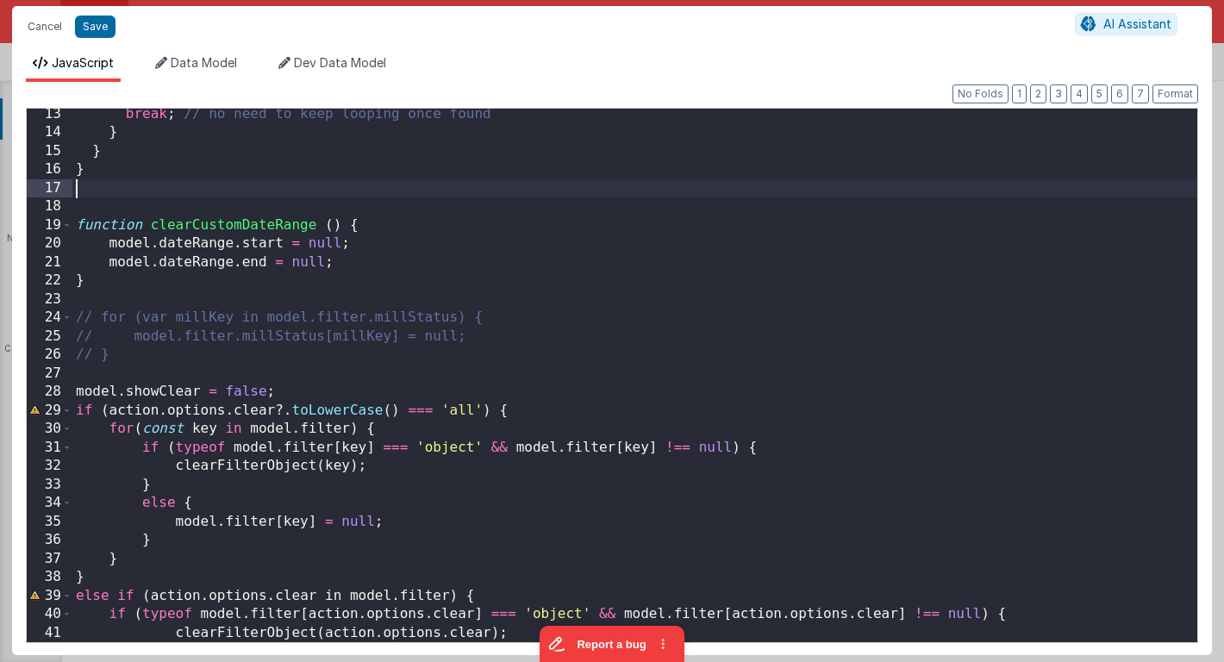
scroll to position [578, 0]
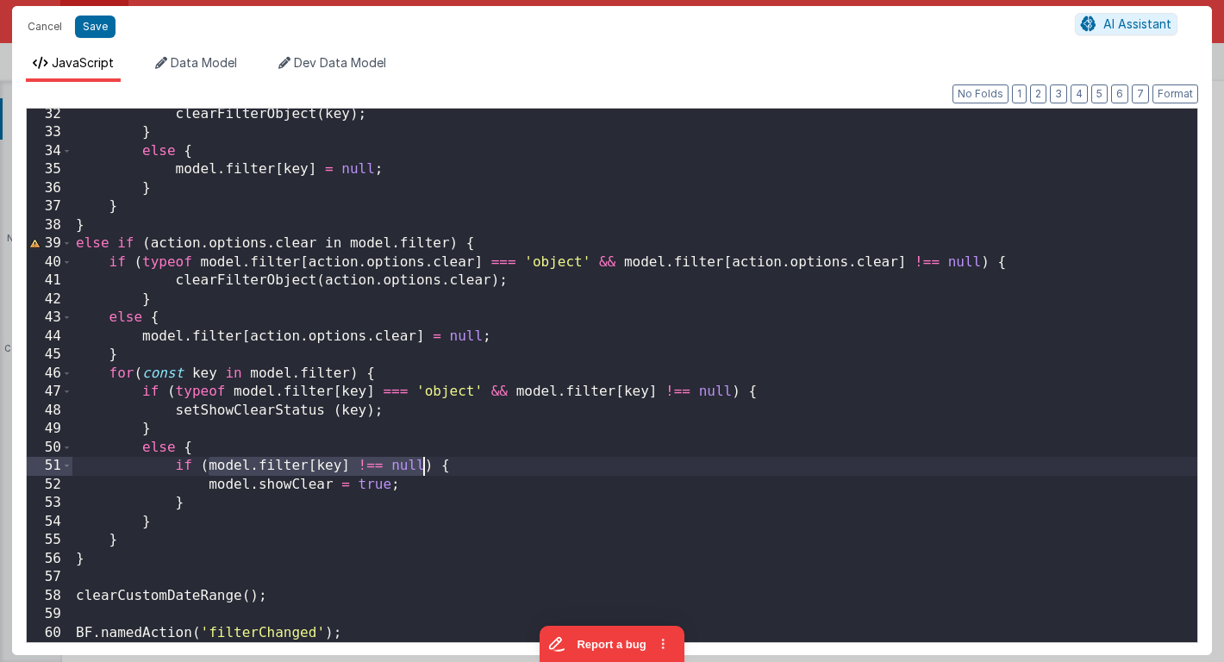
drag, startPoint x: 206, startPoint y: 470, endPoint x: 422, endPoint y: 472, distance: 216.3
click at [422, 472] on div "clearFilterObject ( key ) ; } else { model . filter [ key ] = null ; } } } else…" at bounding box center [634, 390] width 1124 height 570
click at [103, 26] on button "Save" at bounding box center [95, 27] width 40 height 22
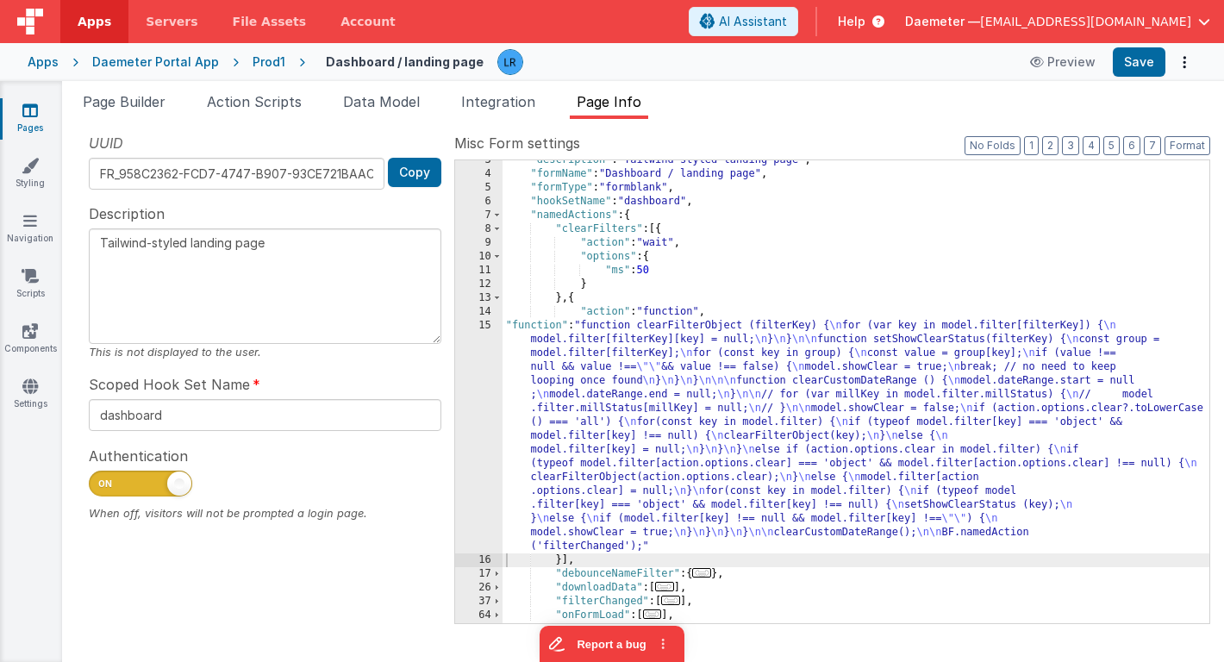
scroll to position [37, 0]
click at [625, 439] on div ""description" : "Tailwind-styled landing page" , "formName" : "Dashboard / land…" at bounding box center [855, 396] width 707 height 490
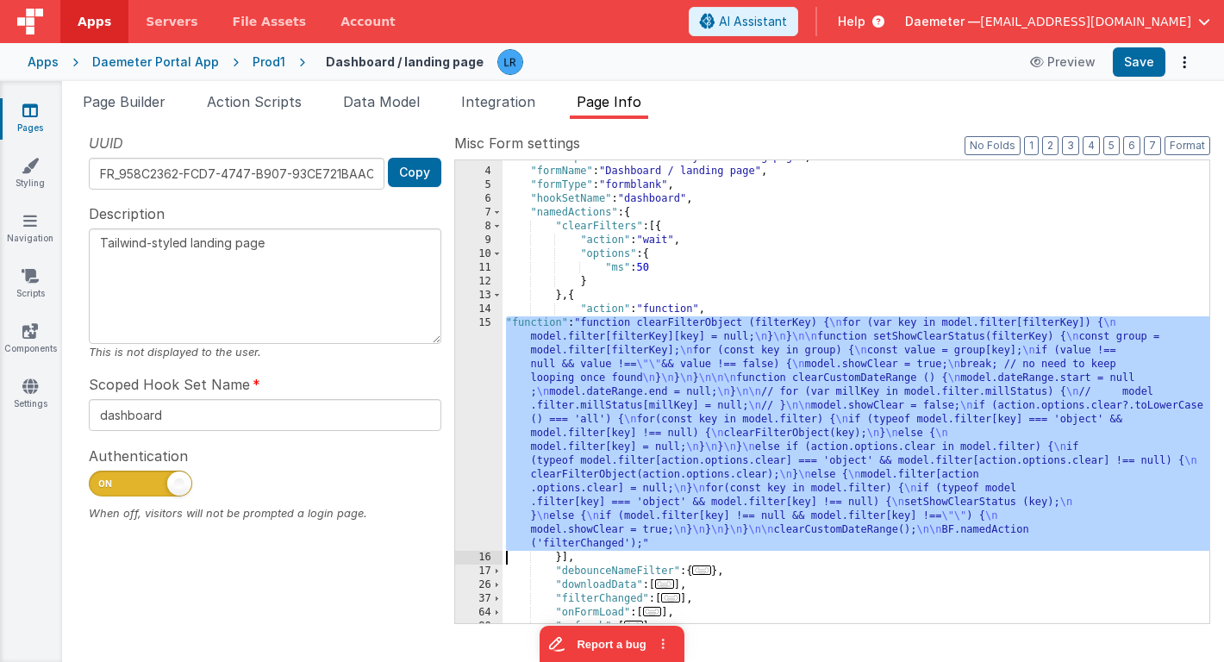
click at [483, 446] on div "15" at bounding box center [478, 433] width 47 height 234
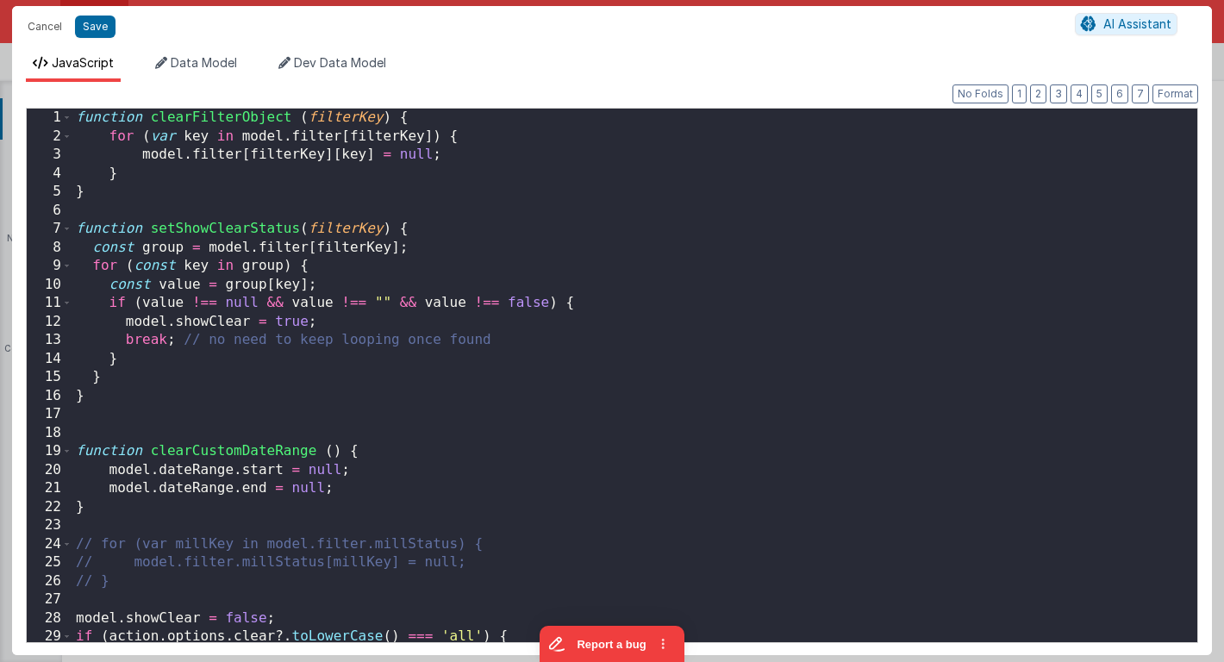
click at [483, 446] on div "Cancel Save AI Assistant JavaScript Data Model Dev Data Model Format 7 6 5 4 3 …" at bounding box center [612, 331] width 1224 height 662
click at [44, 20] on button "Cancel" at bounding box center [45, 27] width 52 height 24
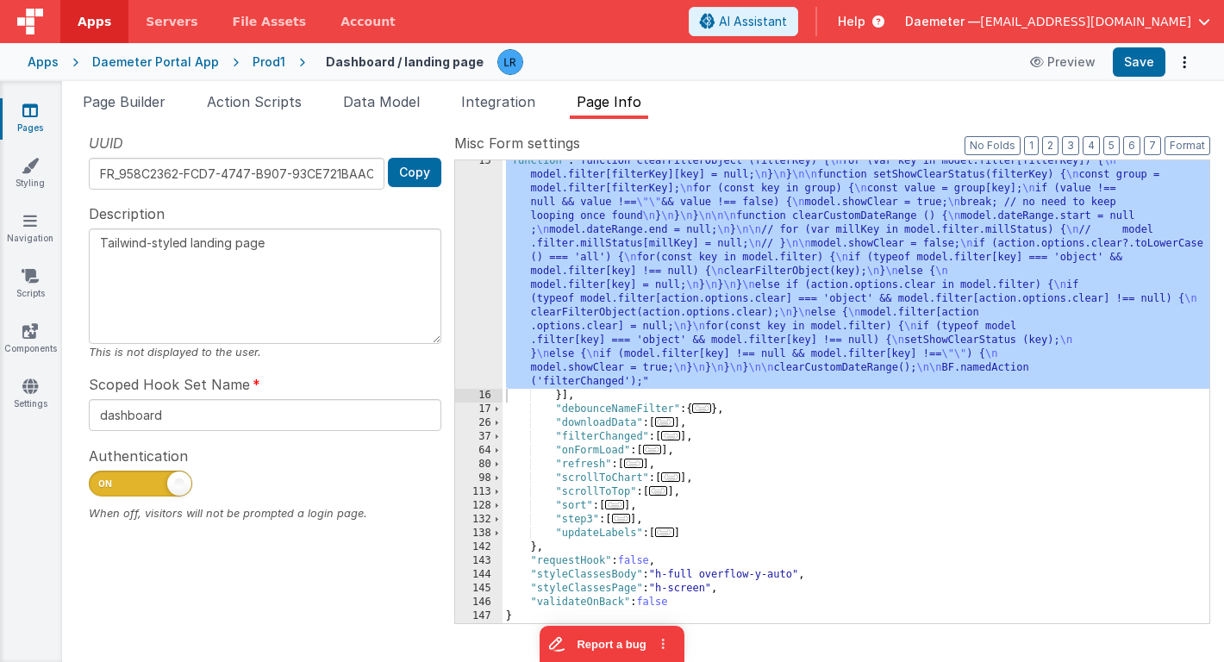
scroll to position [199, 0]
click at [675, 438] on span "..." at bounding box center [670, 435] width 19 height 9
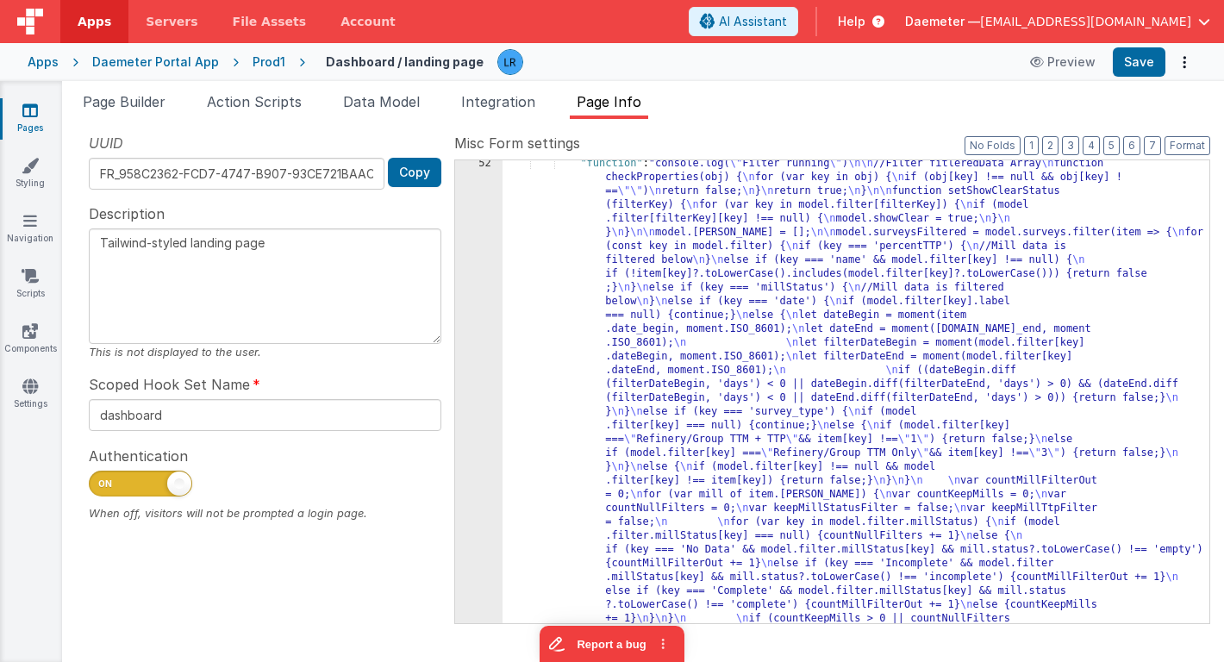
scroll to position [1054, 0]
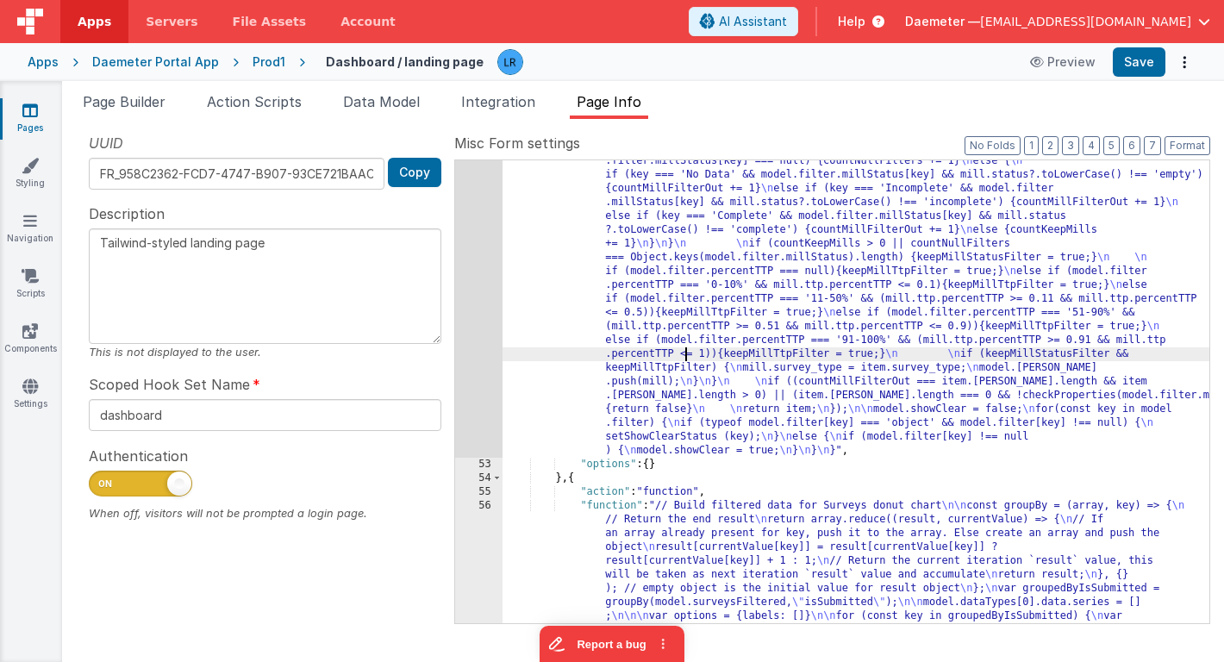
click at [684, 353] on div ""function" : "console.log( \" Filter running \" ) \n\n //Filter fitleredData Ar…" at bounding box center [855, 434] width 707 height 1304
click at [474, 342] on div "52" at bounding box center [478, 120] width 47 height 676
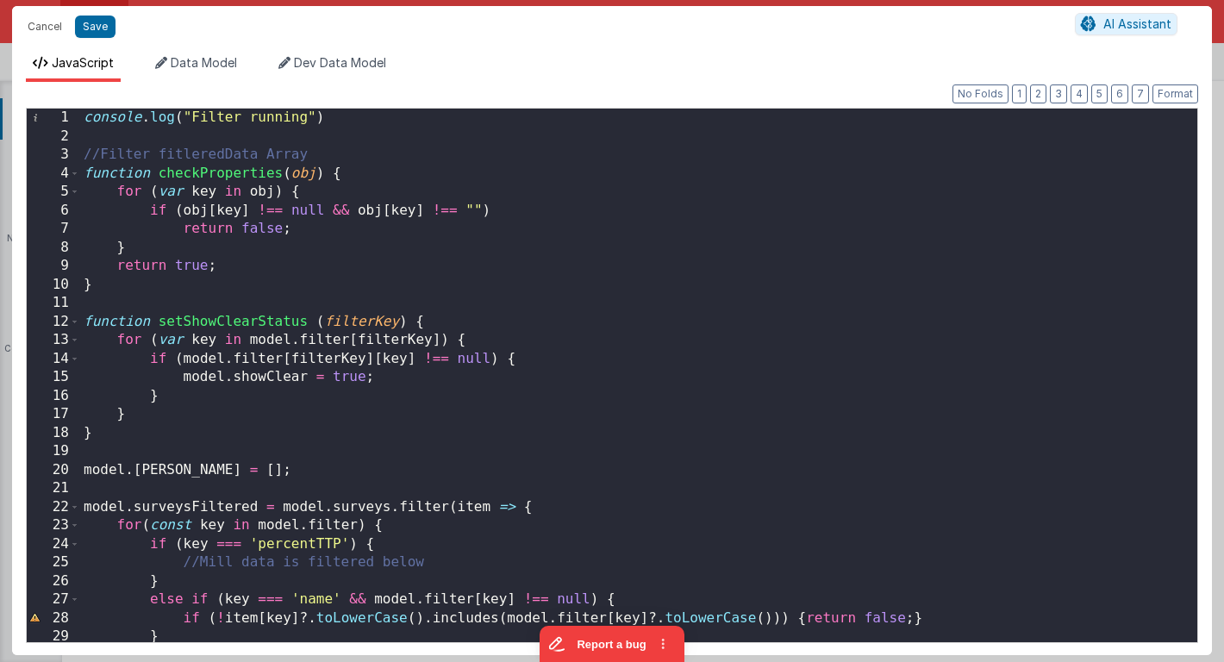
scroll to position [0, 0]
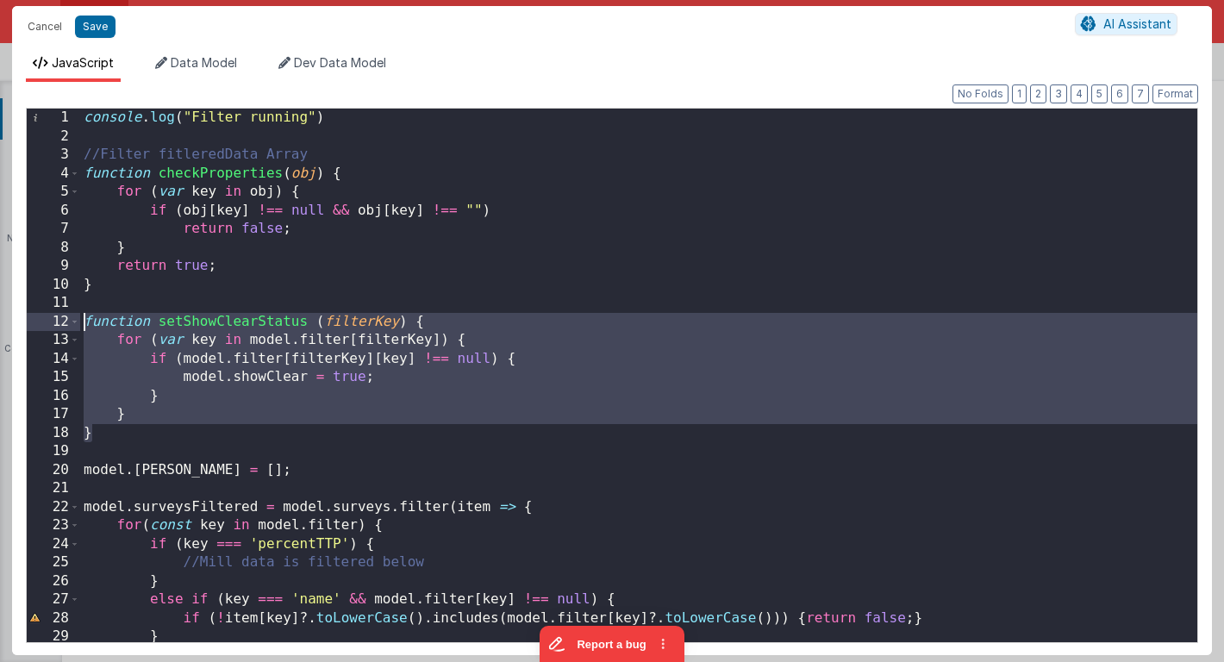
drag, startPoint x: 96, startPoint y: 430, endPoint x: 87, endPoint y: 327, distance: 103.8
click at [87, 327] on div "console . log ( "Filter running" ) //Filter fitleredData Array function checkPr…" at bounding box center [638, 394] width 1117 height 570
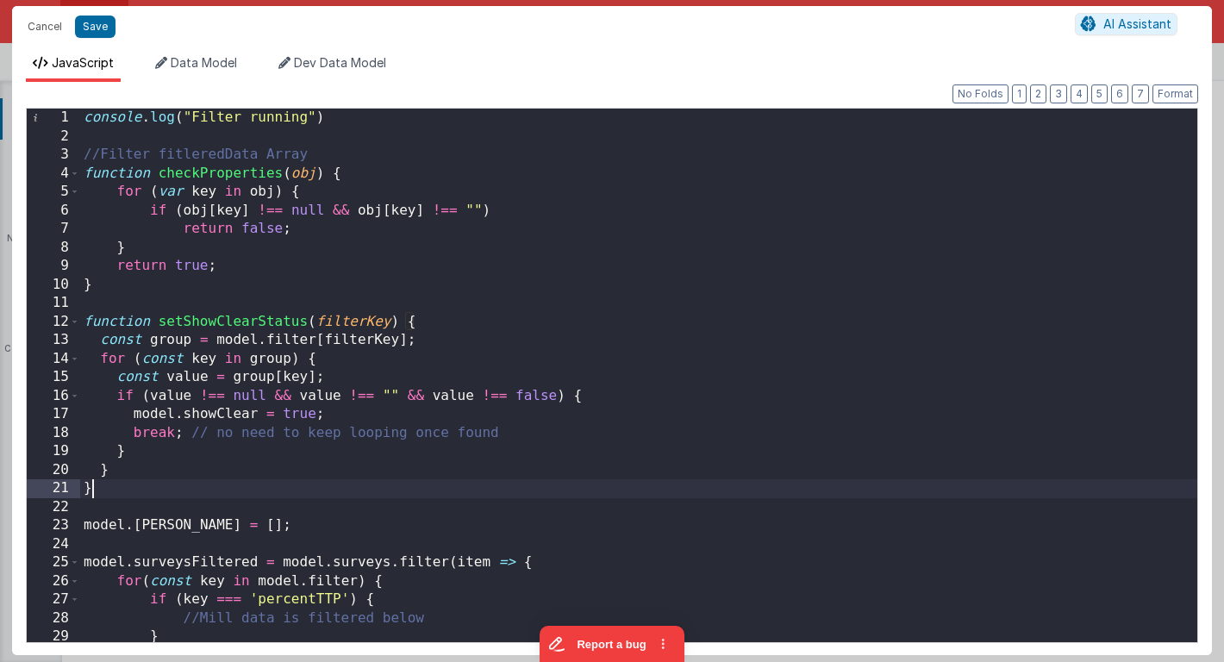
click at [108, 494] on div "console . log ( "Filter running" ) //Filter fitleredData Array function checkPr…" at bounding box center [638, 394] width 1117 height 570
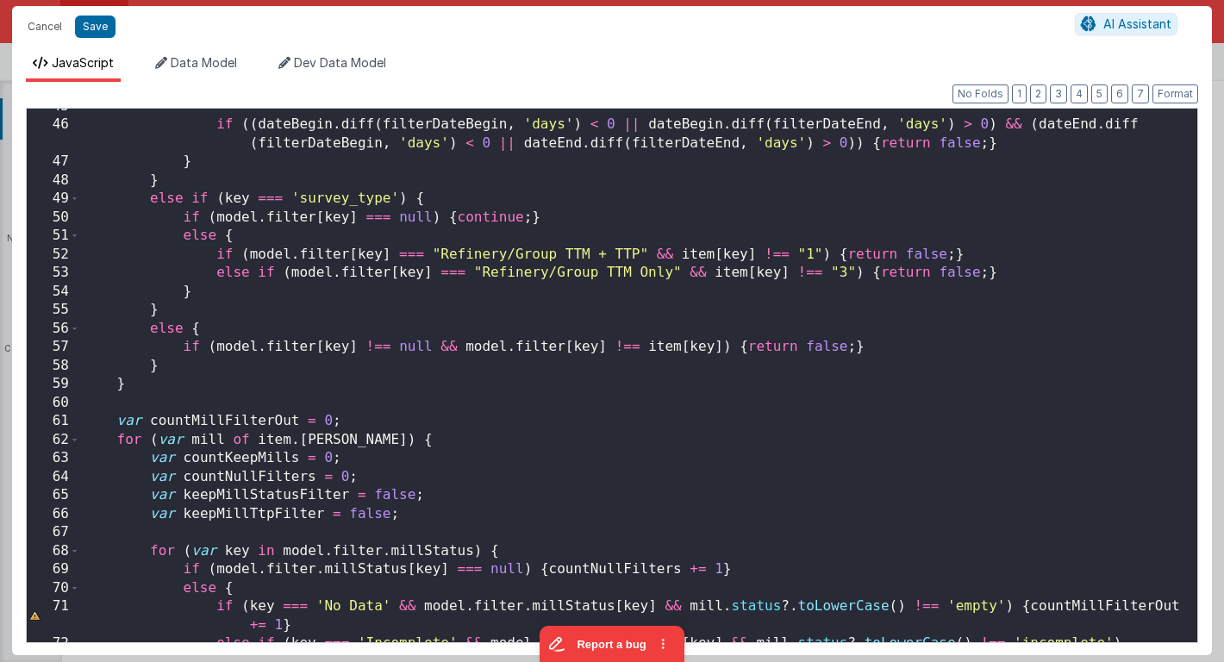
scroll to position [1597, 0]
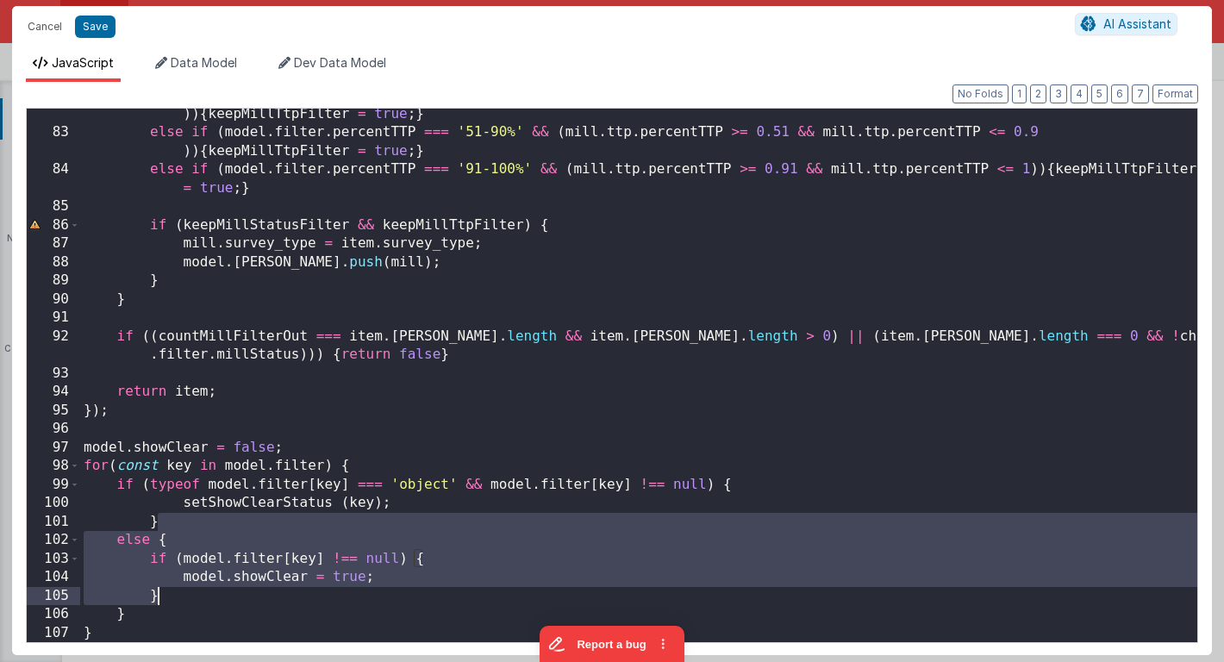
drag, startPoint x: 159, startPoint y: 522, endPoint x: 181, endPoint y: 589, distance: 70.0
click at [181, 589] on div "else if ( model . filter . percentTTP === '11-50%' && ( mill . ttp . percentTTP…" at bounding box center [638, 380] width 1117 height 589
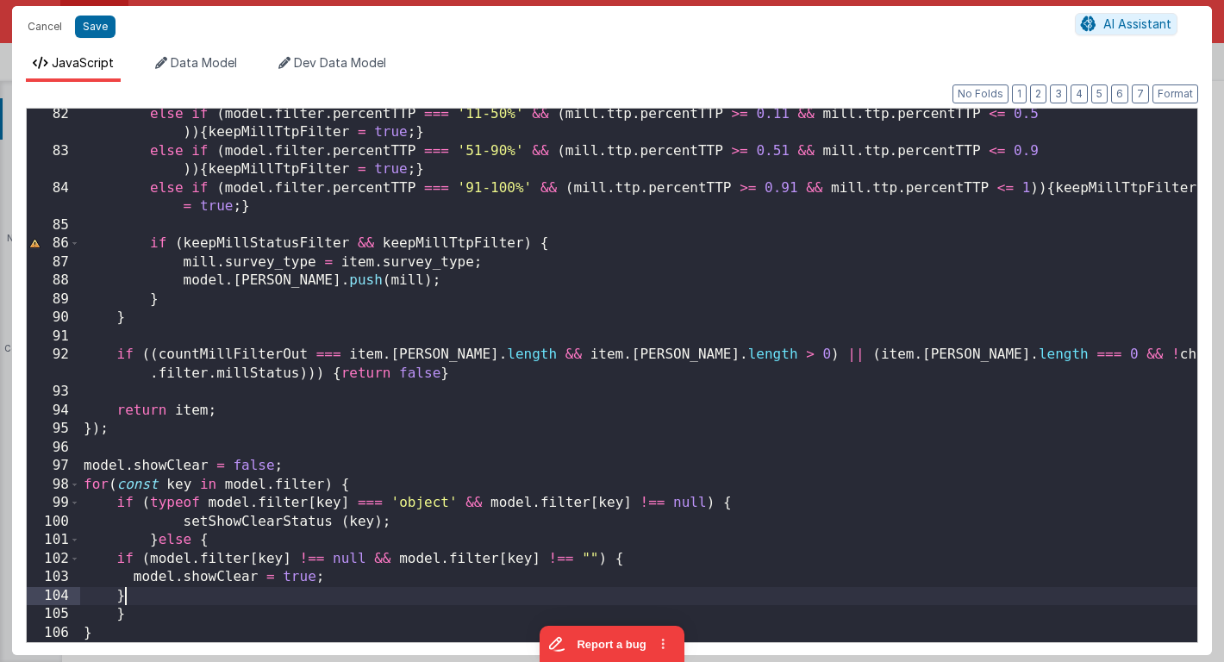
scroll to position [1579, 0]
click at [98, 630] on div "else if ( model . filter . percentTTP === '11-50%' && ( mill . ttp . percentTTP…" at bounding box center [638, 399] width 1117 height 589
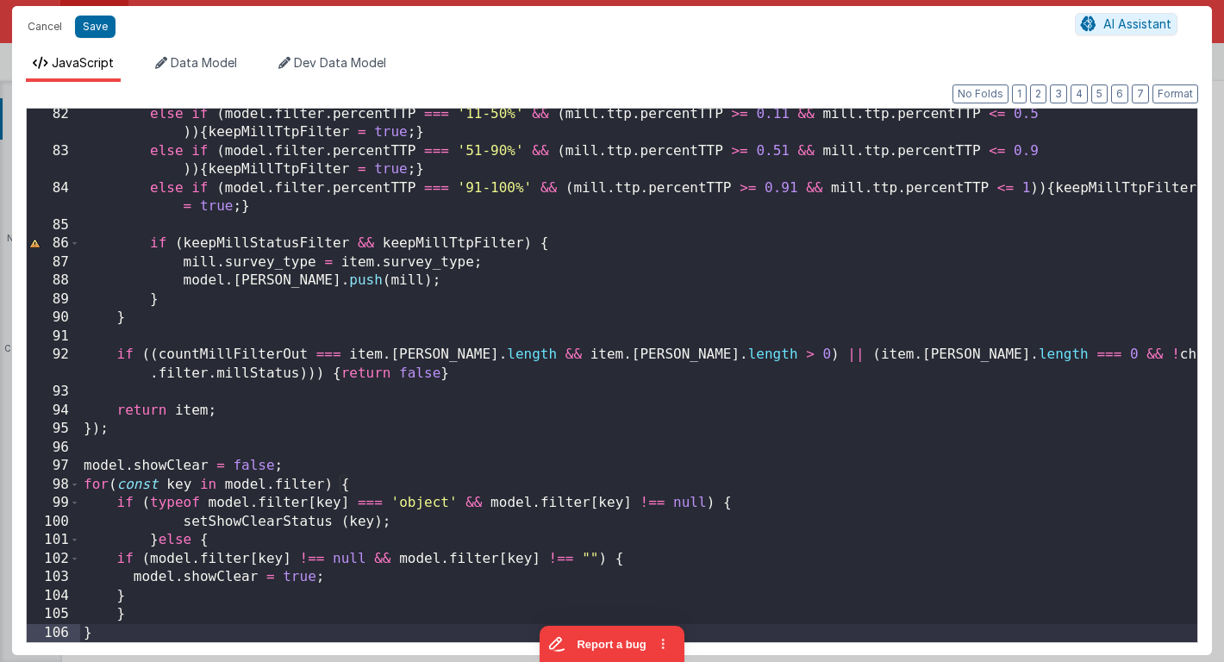
scroll to position [1597, 0]
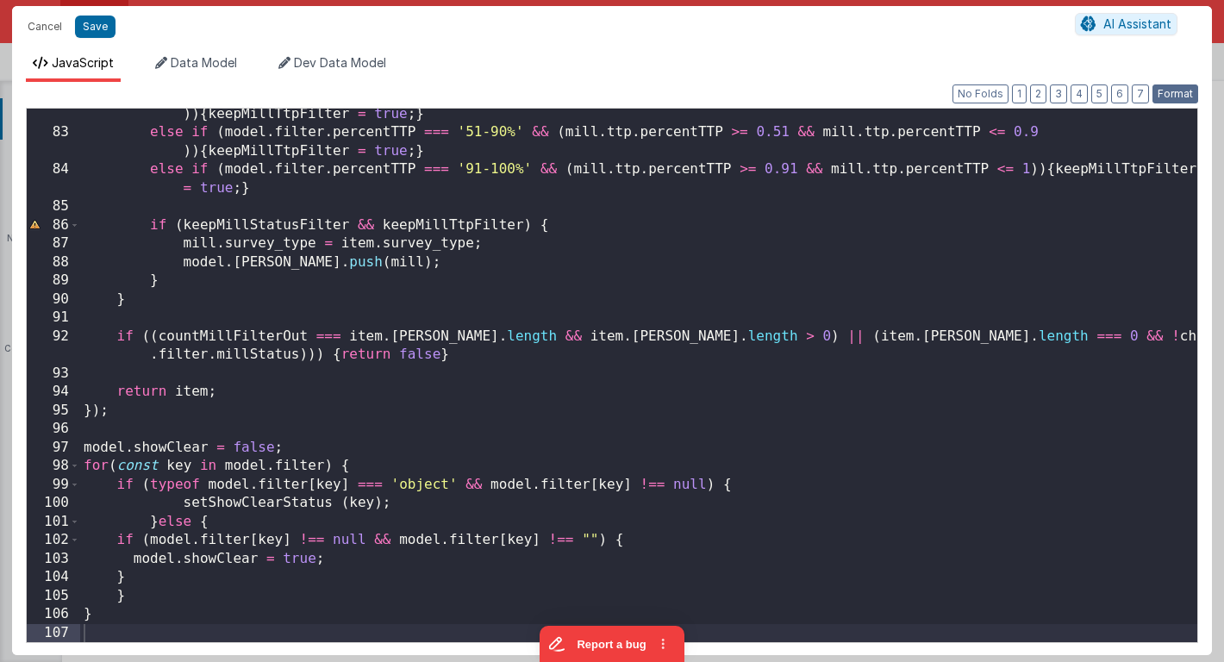
click at [1175, 90] on button "Format" at bounding box center [1175, 93] width 46 height 19
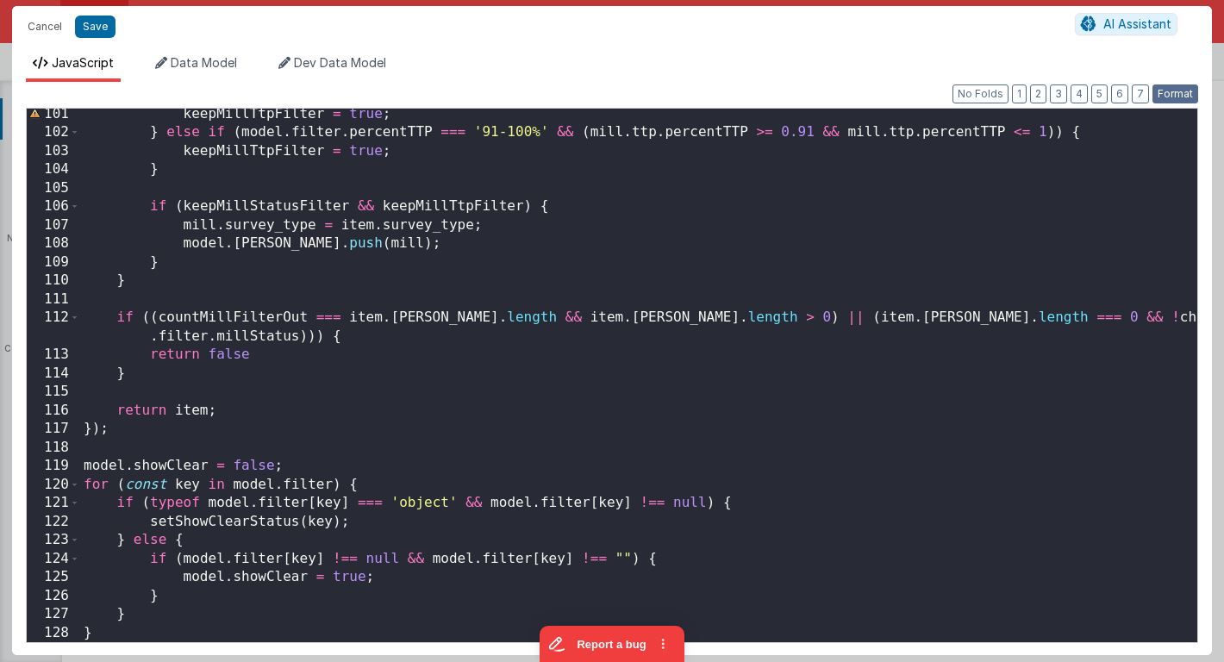
scroll to position [1875, 0]
click at [40, 21] on button "Cancel" at bounding box center [45, 27] width 52 height 24
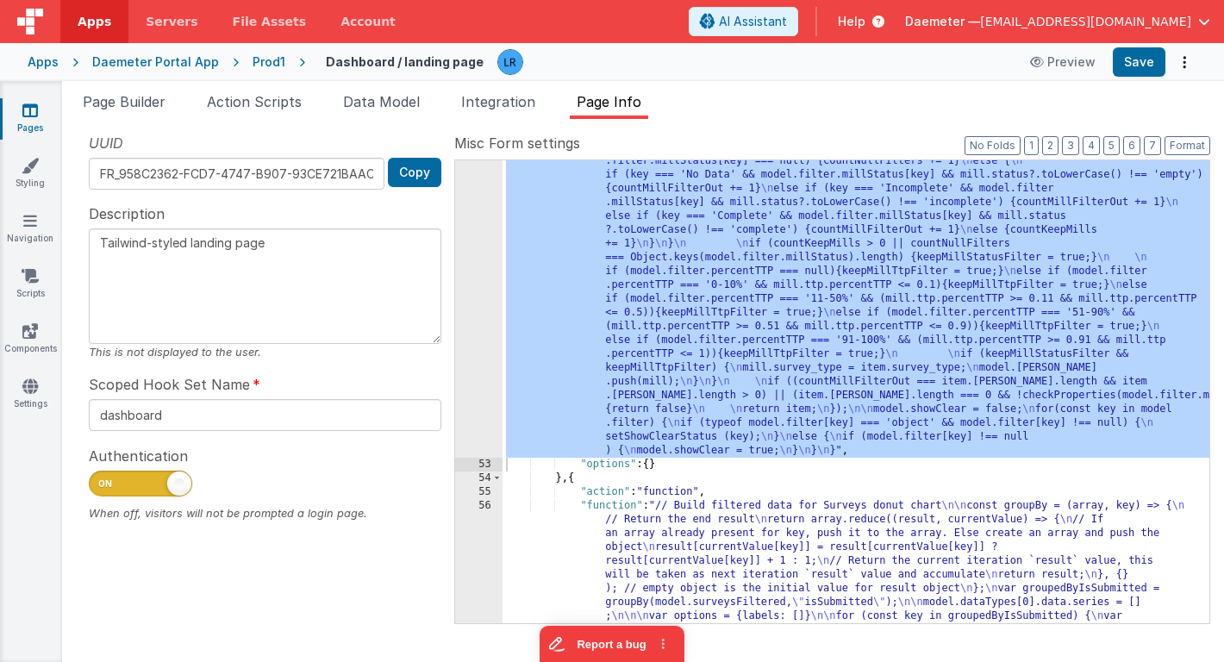
click at [643, 296] on div ""function" : "console.log( \" Filter running \" ) \n\n //Filter fitleredData Ar…" at bounding box center [855, 434] width 707 height 1304
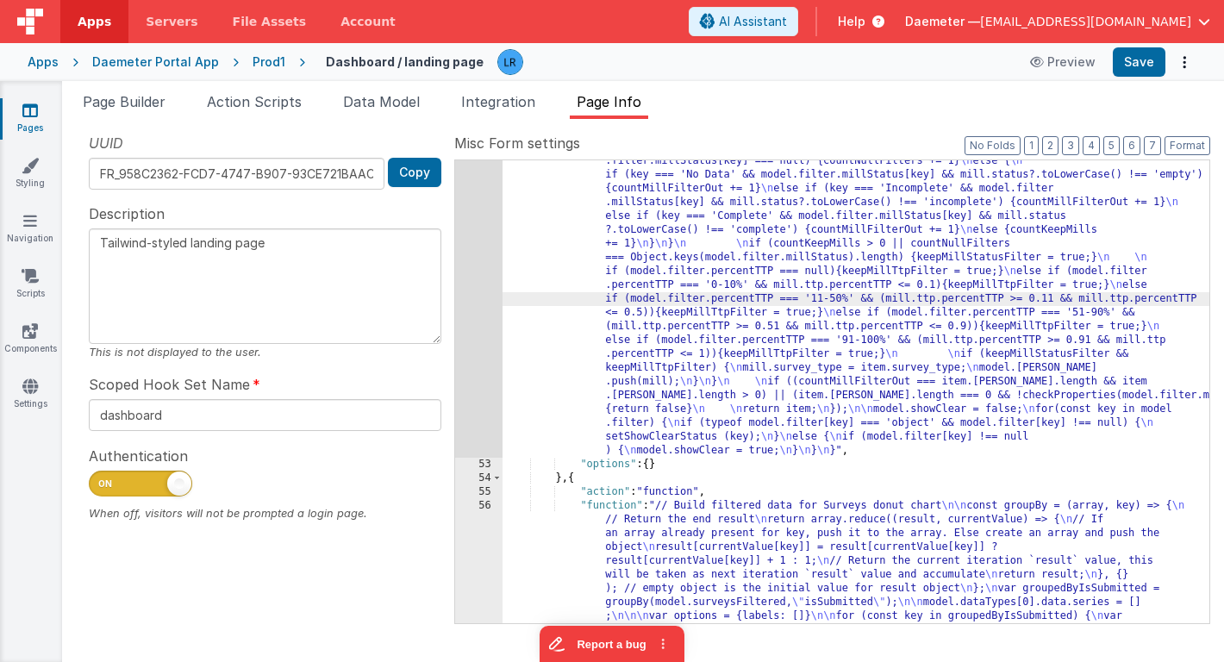
click at [480, 313] on div "52" at bounding box center [478, 120] width 47 height 676
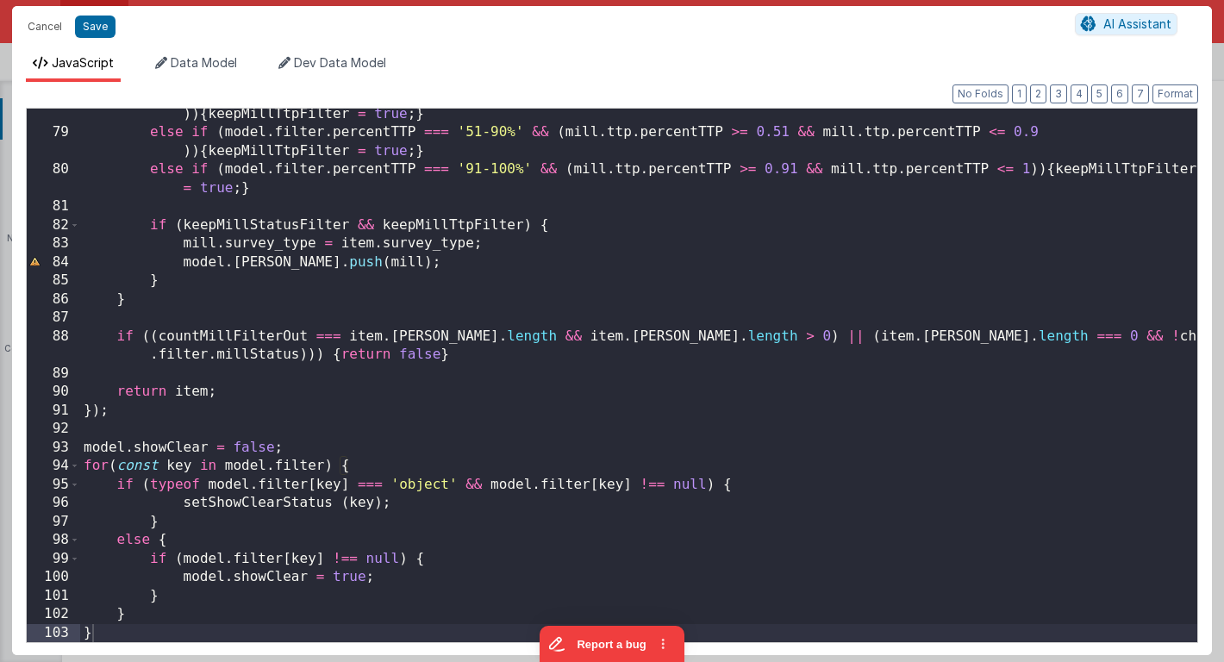
scroll to position [1523, 0]
click at [96, 629] on div "else if ( model . filter . percentTTP === '11-50%' && ( mill . ttp . percentTTP…" at bounding box center [638, 380] width 1117 height 589
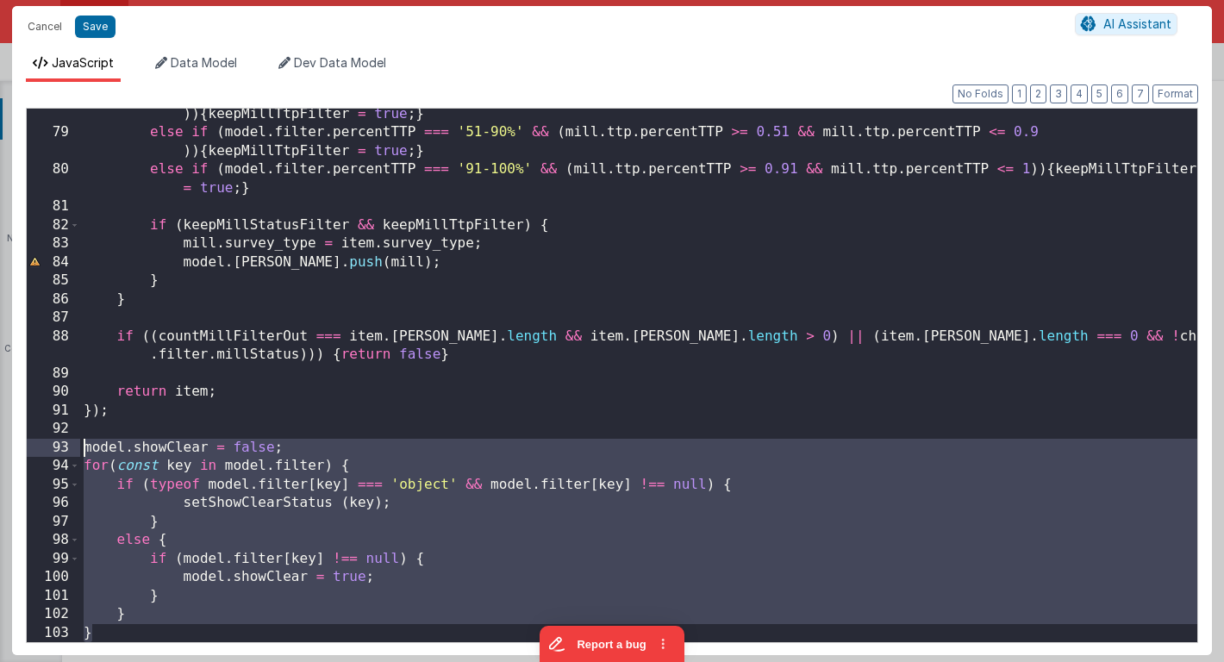
drag, startPoint x: 96, startPoint y: 632, endPoint x: 78, endPoint y: 452, distance: 180.0
click at [78, 451] on div "78 79 80 81 82 83 84 85 86 87 88 89 90 91 92 93 94 95 96 97 98 99 100 101 102 1…" at bounding box center [612, 375] width 1172 height 535
paste textarea
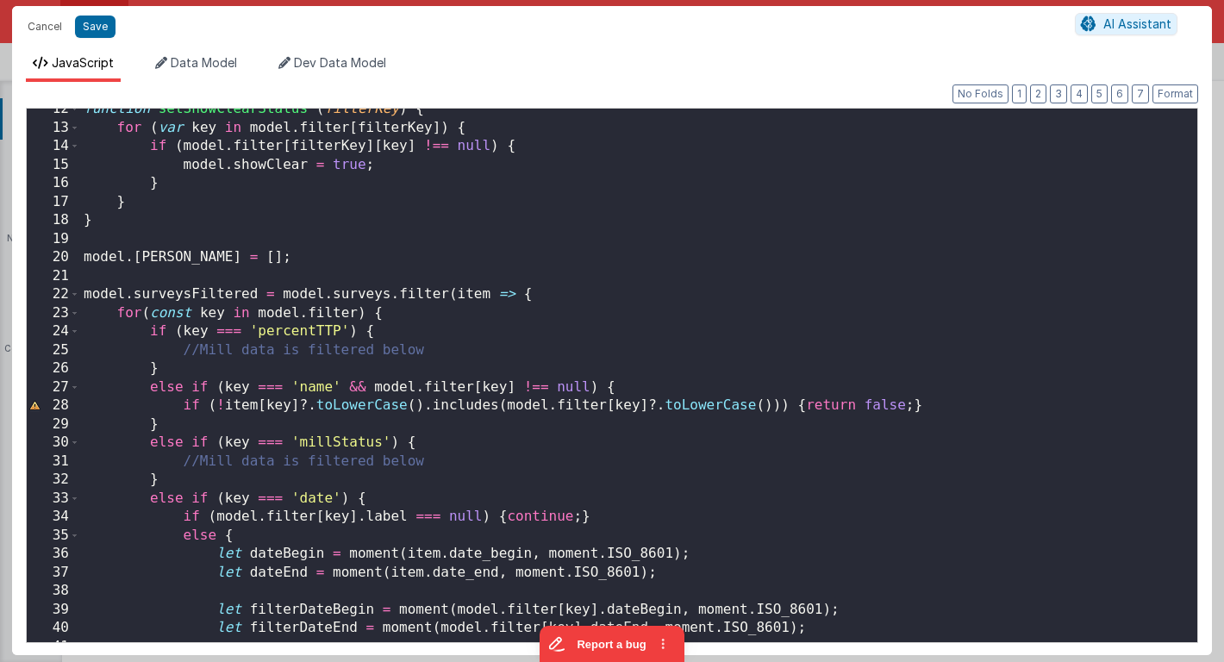
scroll to position [0, 0]
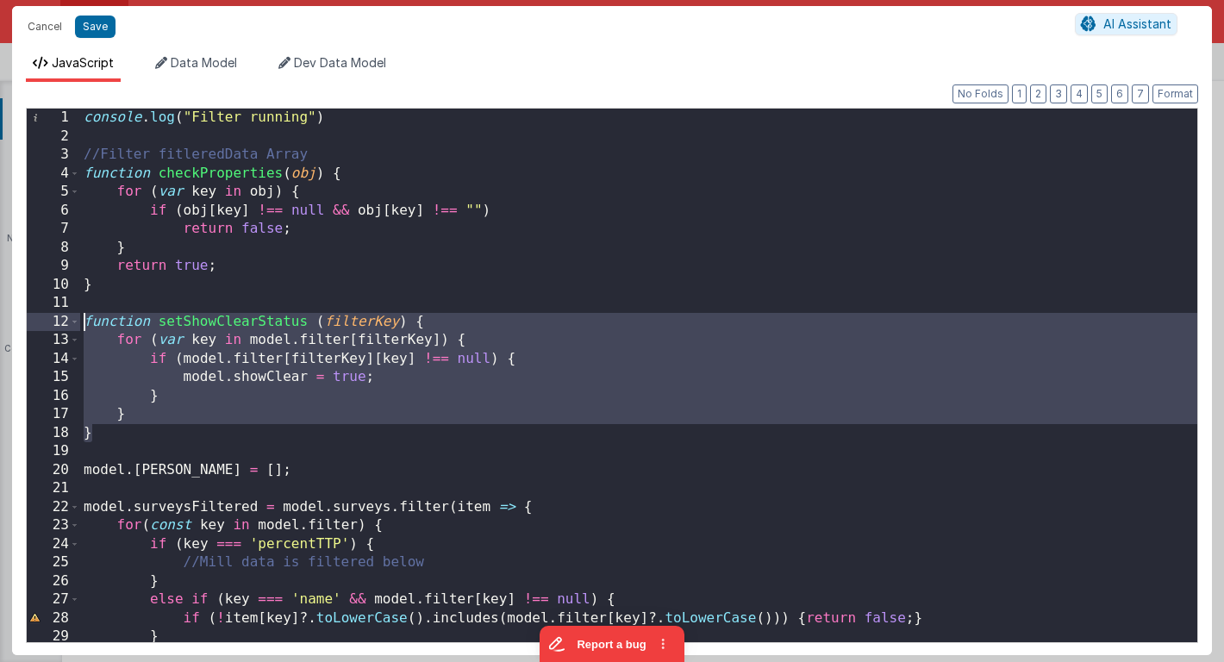
drag, startPoint x: 95, startPoint y: 432, endPoint x: 65, endPoint y: 326, distance: 110.2
click at [65, 326] on div "1 2 3 4 5 6 7 8 9 10 11 12 13 14 15 16 17 18 19 20 21 22 23 24 25 26 27 28 29 3…" at bounding box center [612, 375] width 1172 height 535
paste textarea
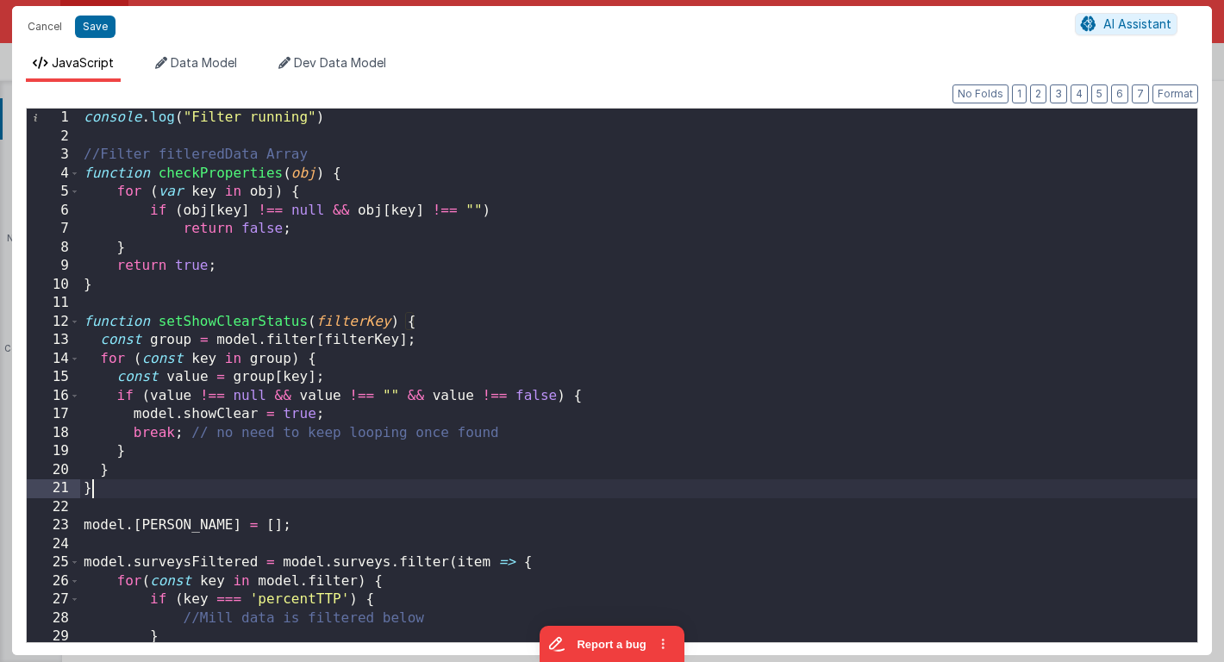
click at [99, 485] on div "console . log ( "Filter running" ) //Filter fitleredData Array function checkPr…" at bounding box center [638, 394] width 1117 height 570
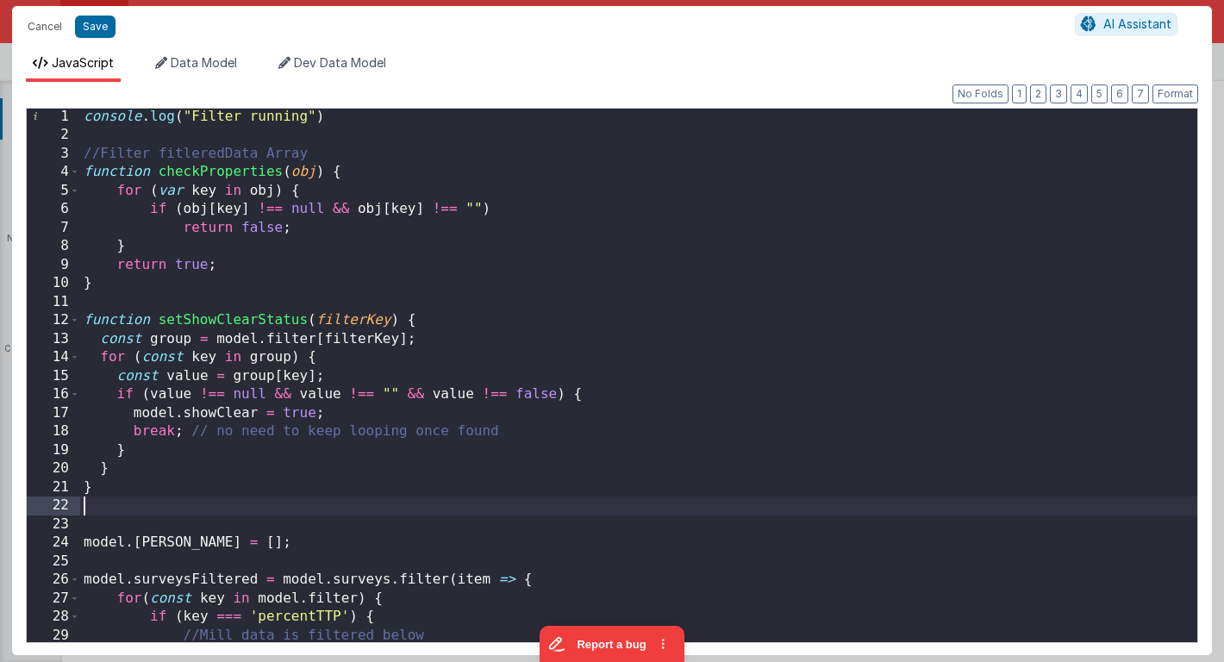
scroll to position [1597, 0]
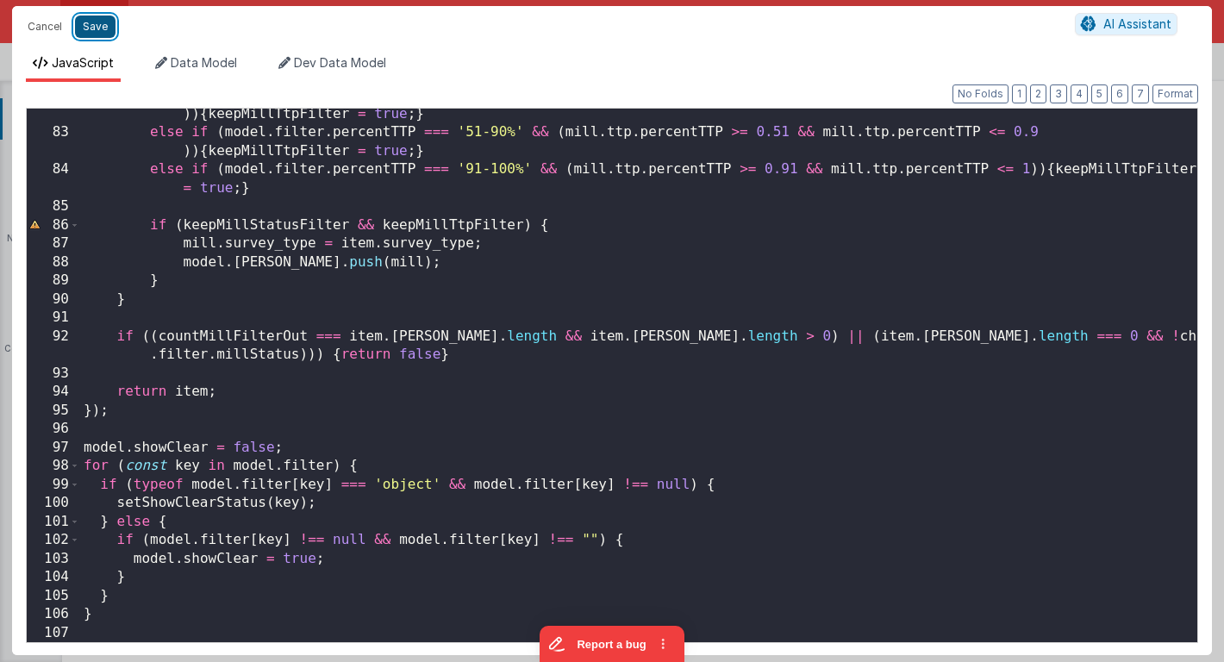
click at [102, 26] on button "Save" at bounding box center [95, 27] width 40 height 22
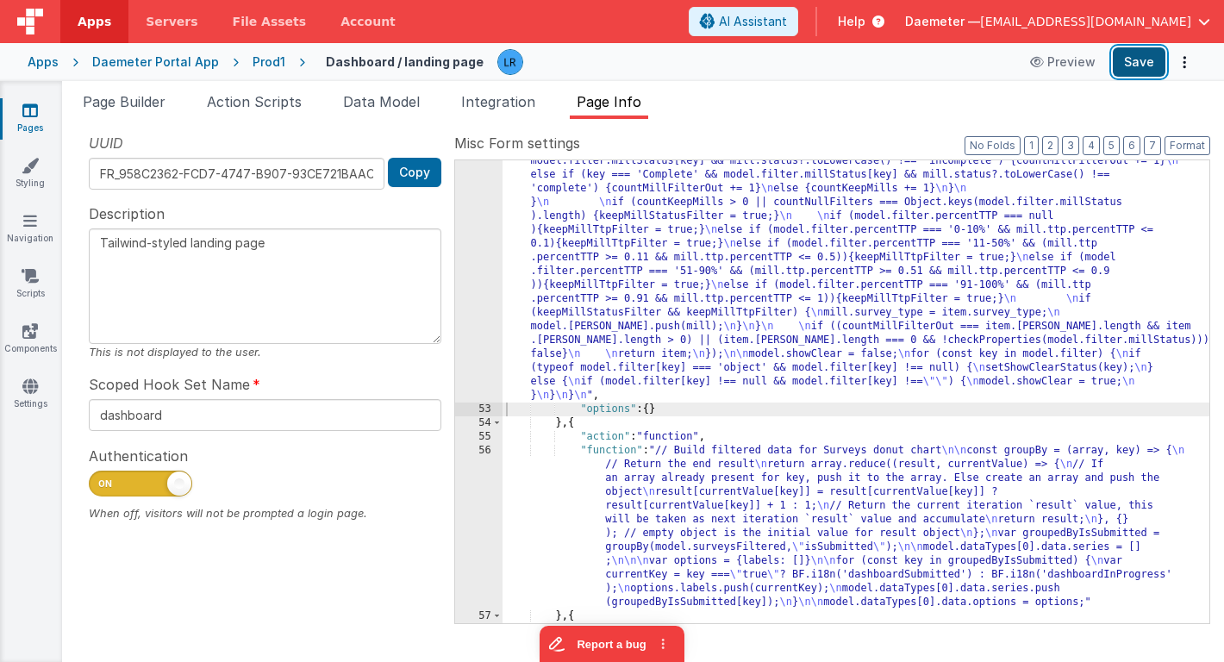
click at [1146, 58] on button "Save" at bounding box center [1138, 61] width 53 height 29
